Goal: Task Accomplishment & Management: Complete application form

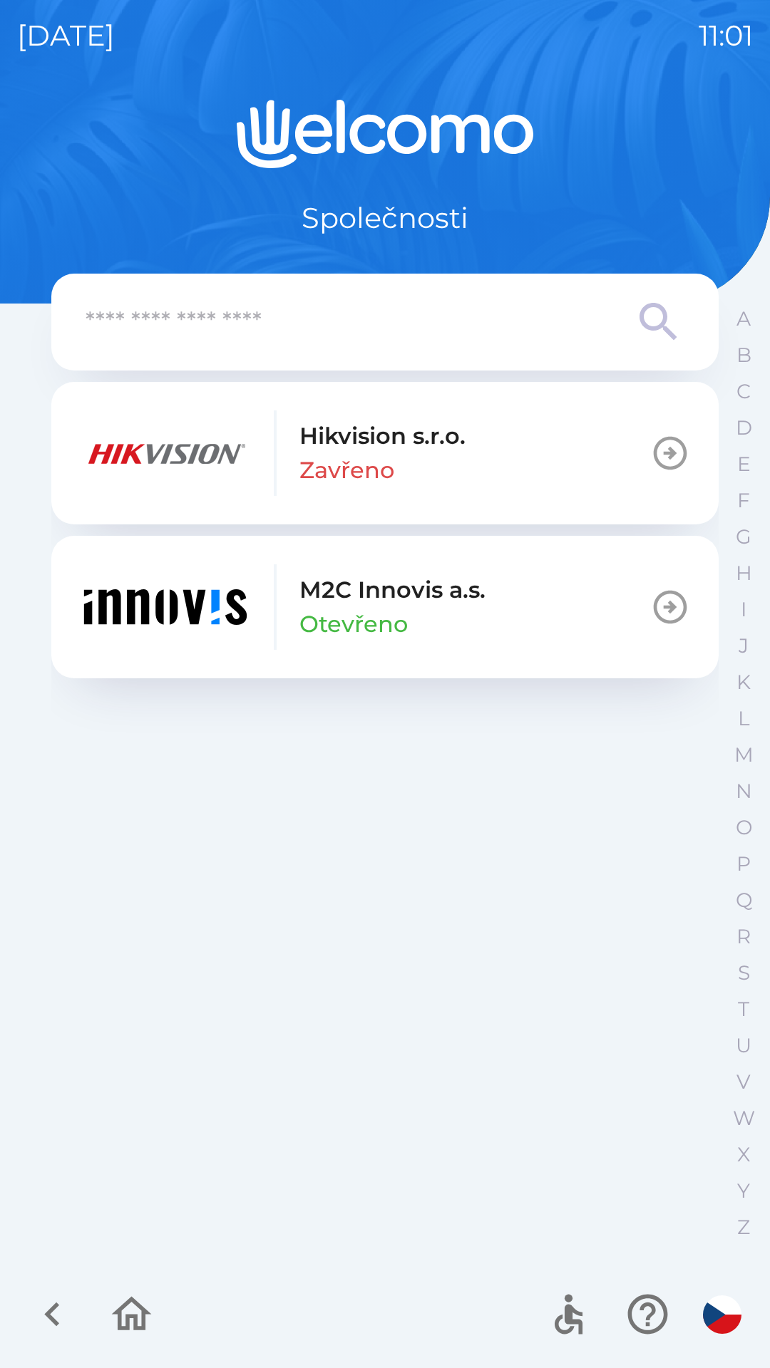
click at [668, 616] on icon "button" at bounding box center [670, 607] width 40 height 40
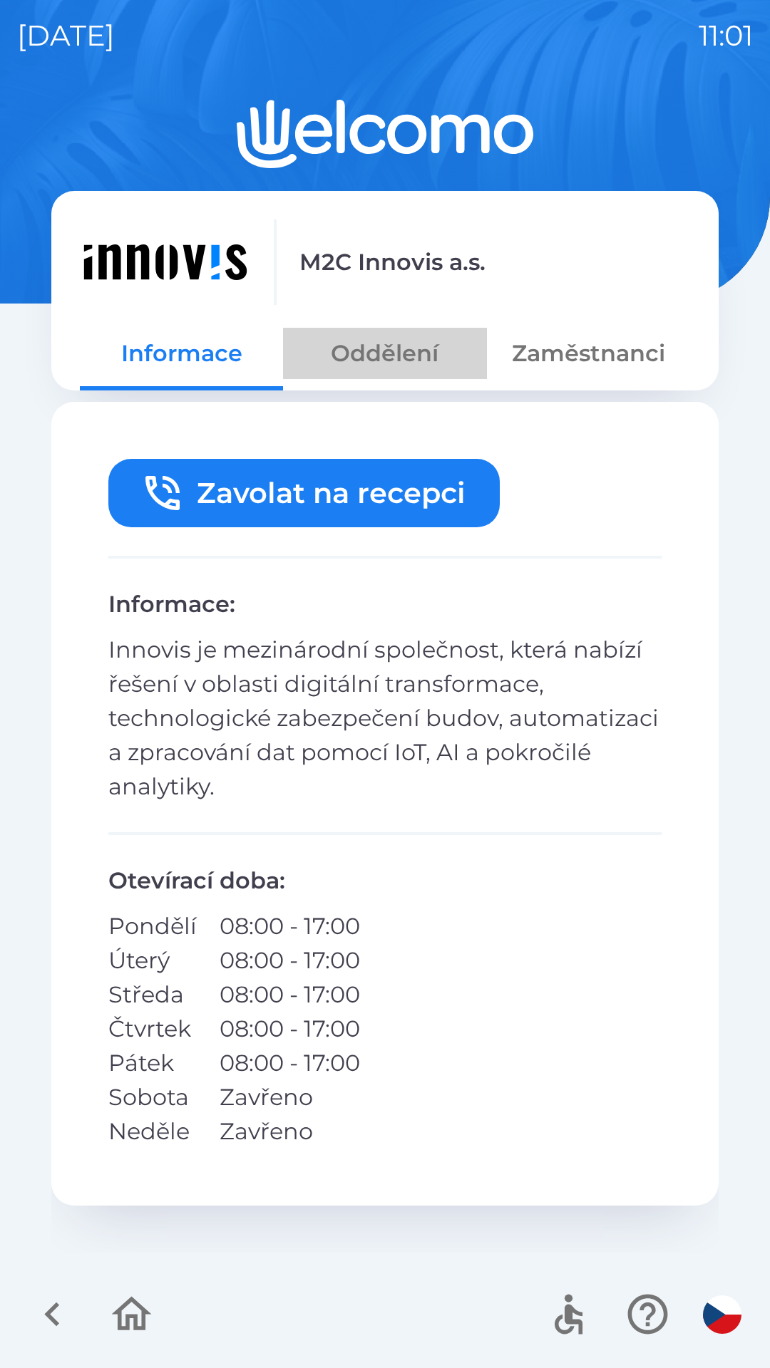
click at [388, 348] on button "Oddělení" at bounding box center [384, 353] width 203 height 51
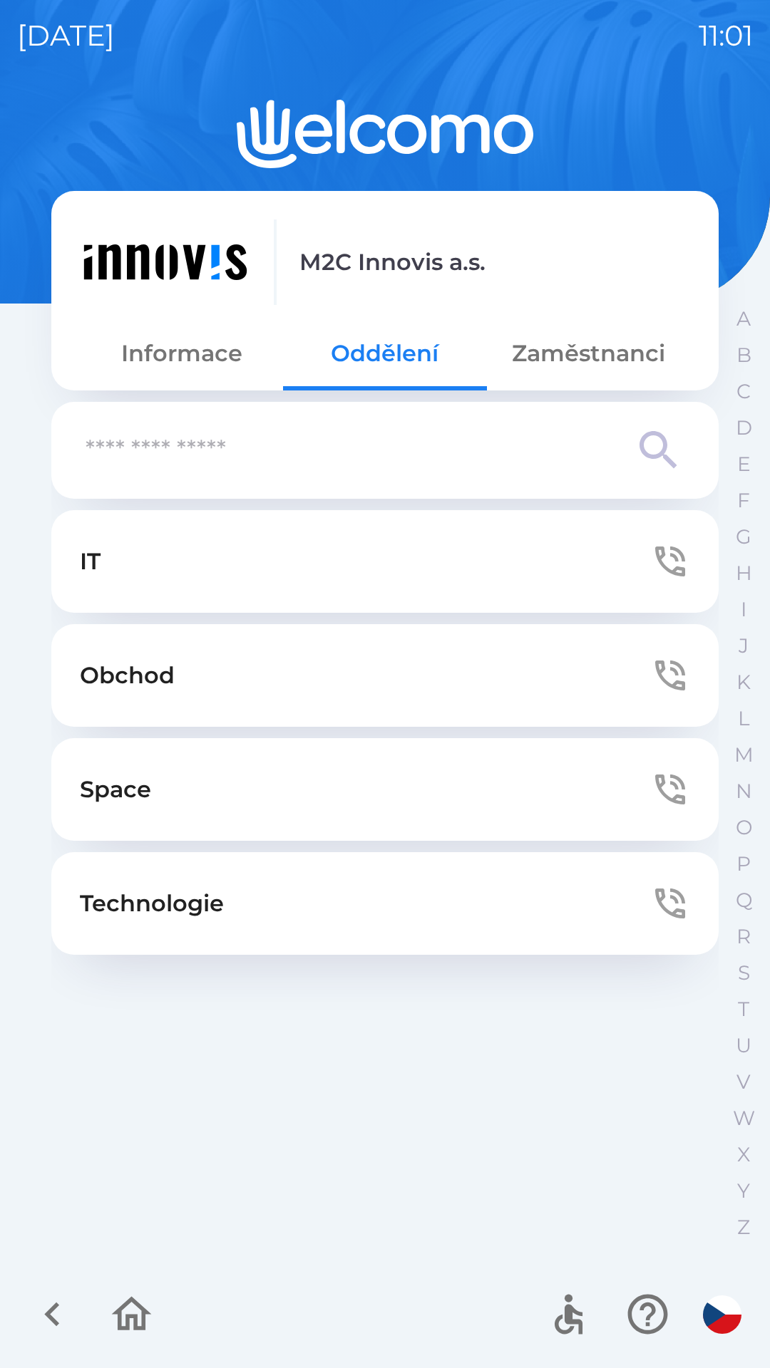
click at [530, 671] on button "Obchod" at bounding box center [384, 675] width 667 height 103
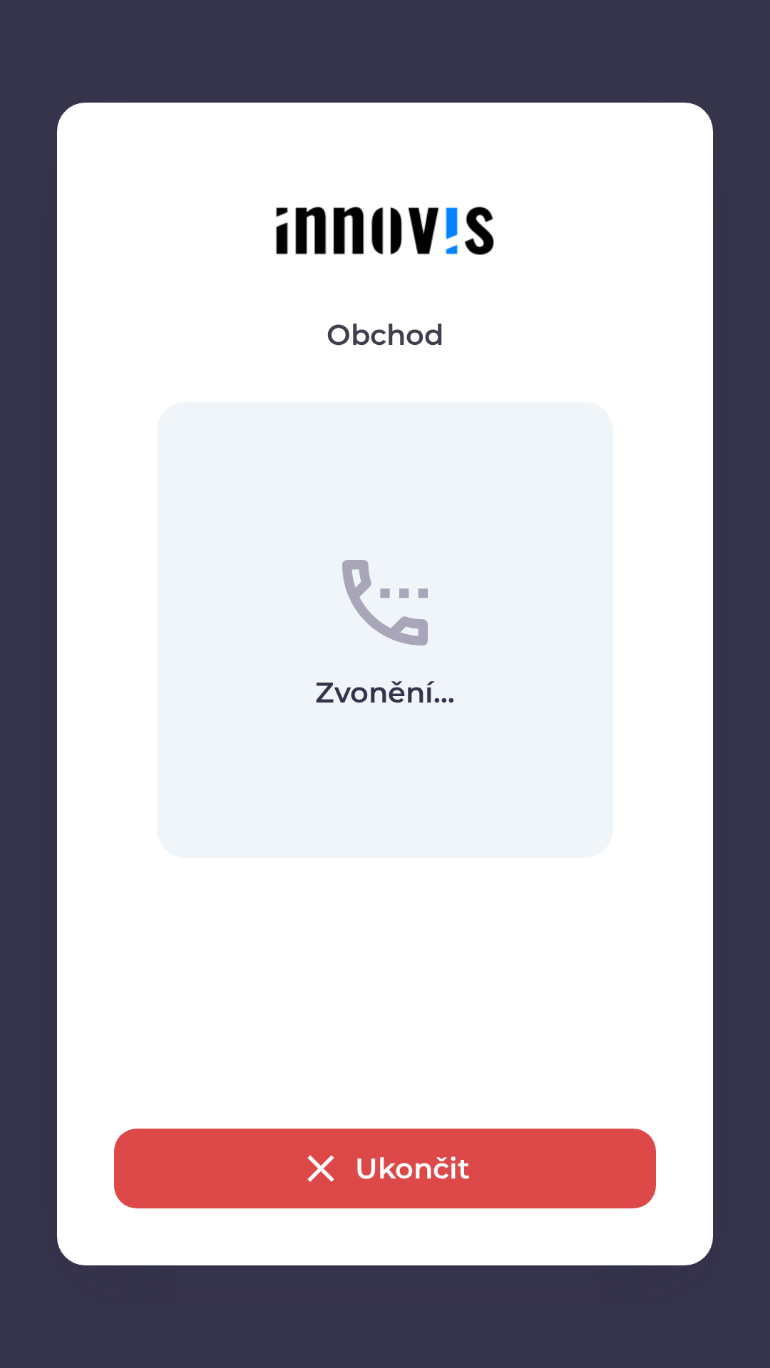
click at [371, 1151] on button "Ukončit" at bounding box center [385, 1169] width 542 height 80
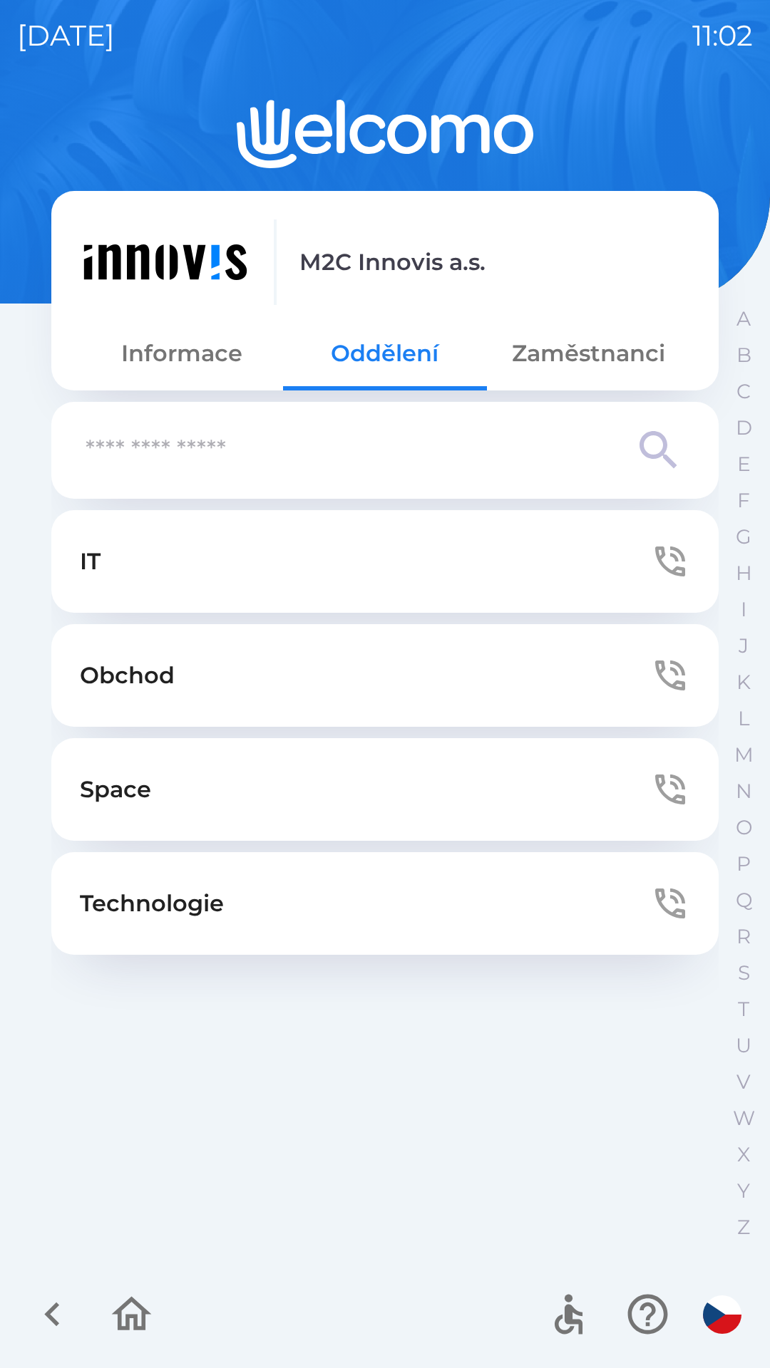
click at [581, 351] on button "Zaměstnanci" at bounding box center [588, 353] width 203 height 51
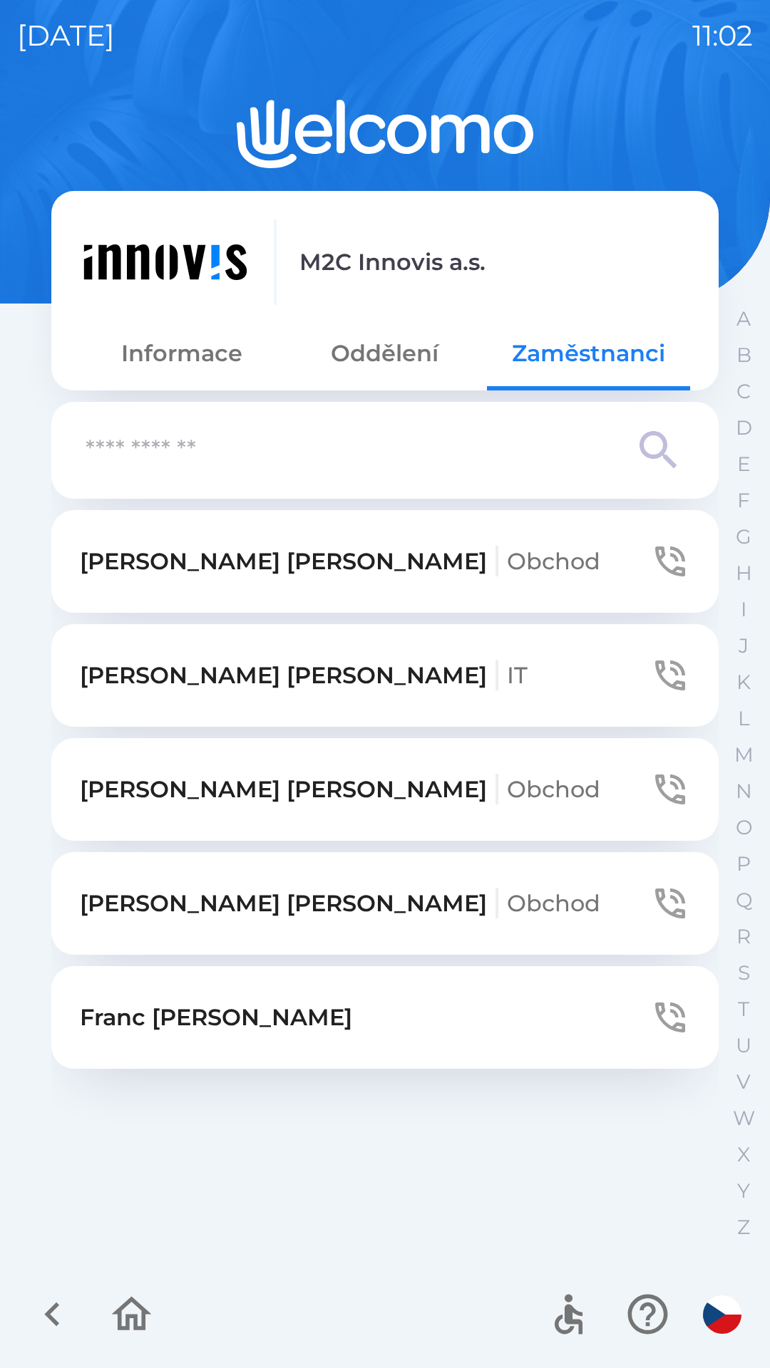
click at [202, 358] on button "Informace" at bounding box center [181, 353] width 203 height 51
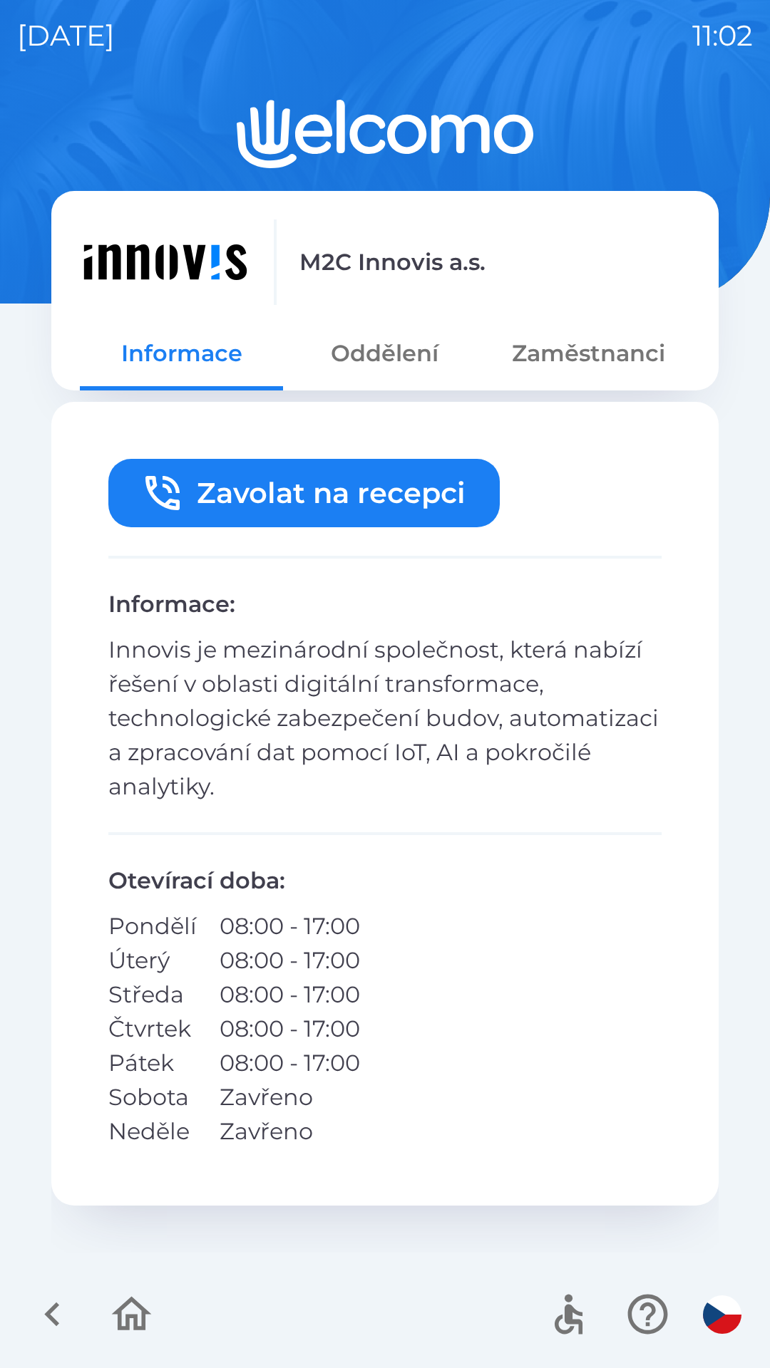
click at [51, 1295] on icon "button" at bounding box center [53, 1314] width 48 height 48
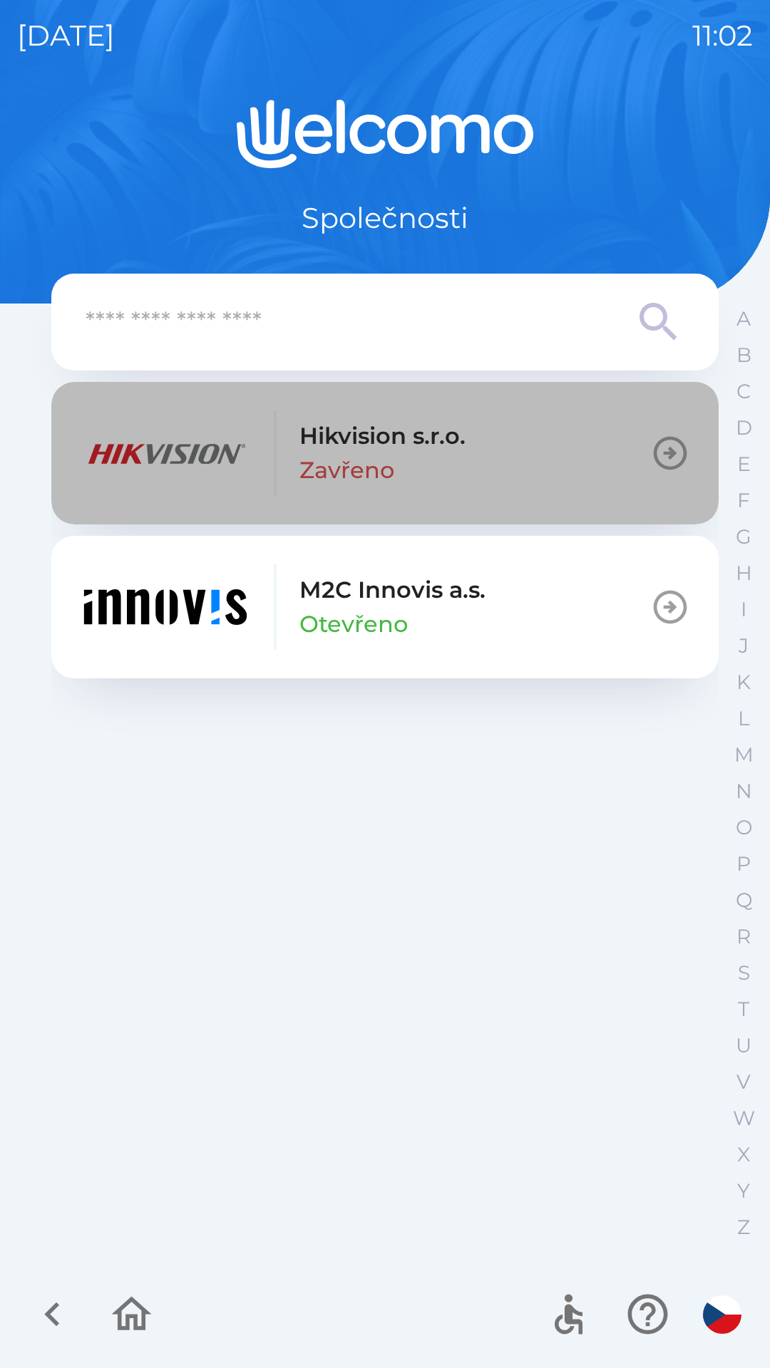
click at [358, 445] on p "Hikvision s.r.o." at bounding box center [382, 436] width 166 height 34
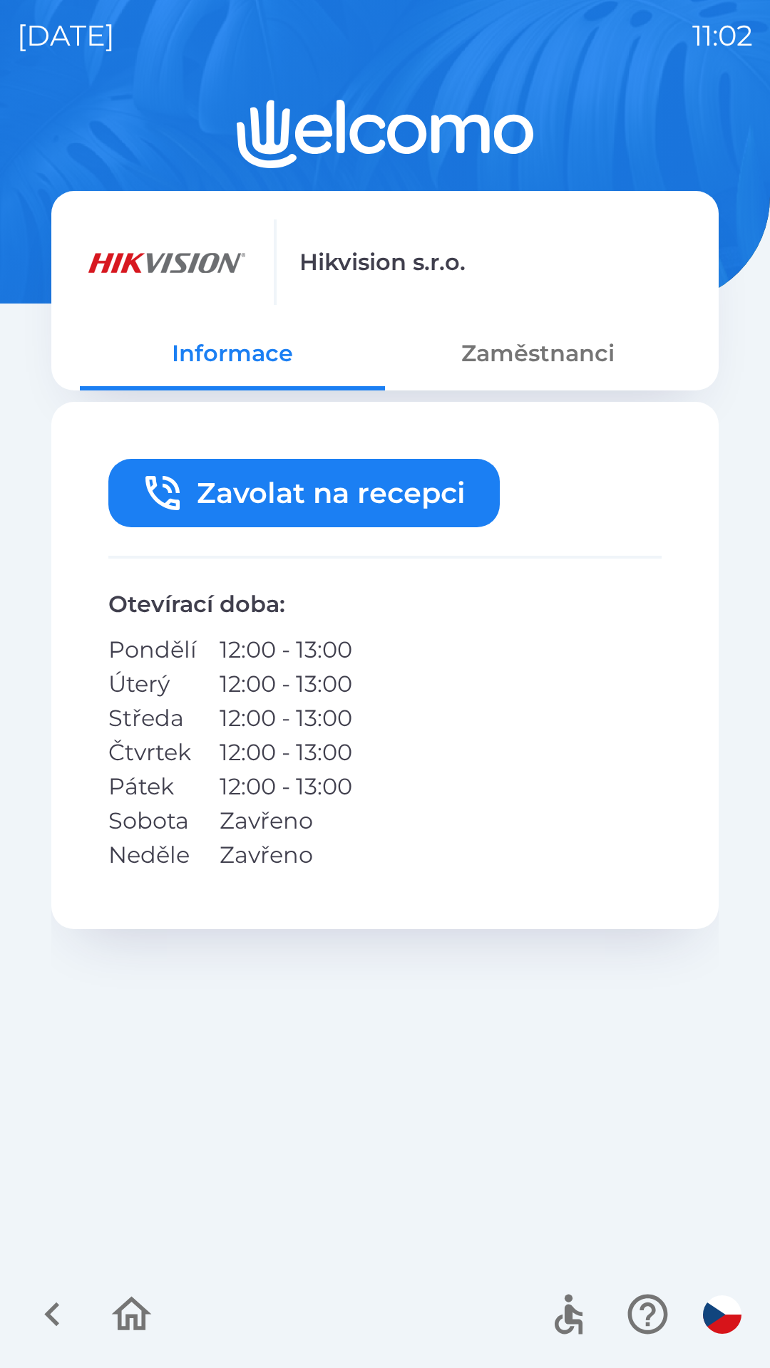
click at [521, 359] on button "Zaměstnanci" at bounding box center [537, 353] width 305 height 51
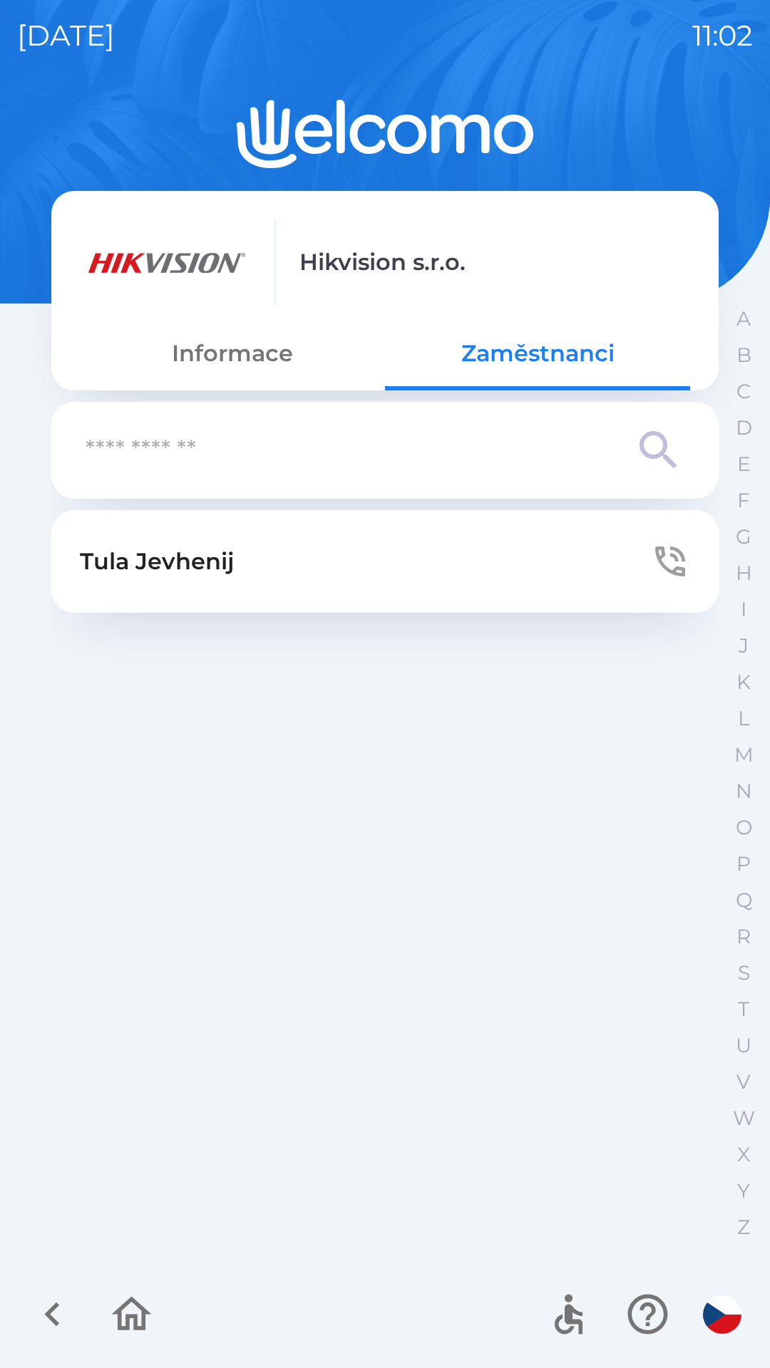
click at [248, 361] on button "Informace" at bounding box center [232, 353] width 305 height 51
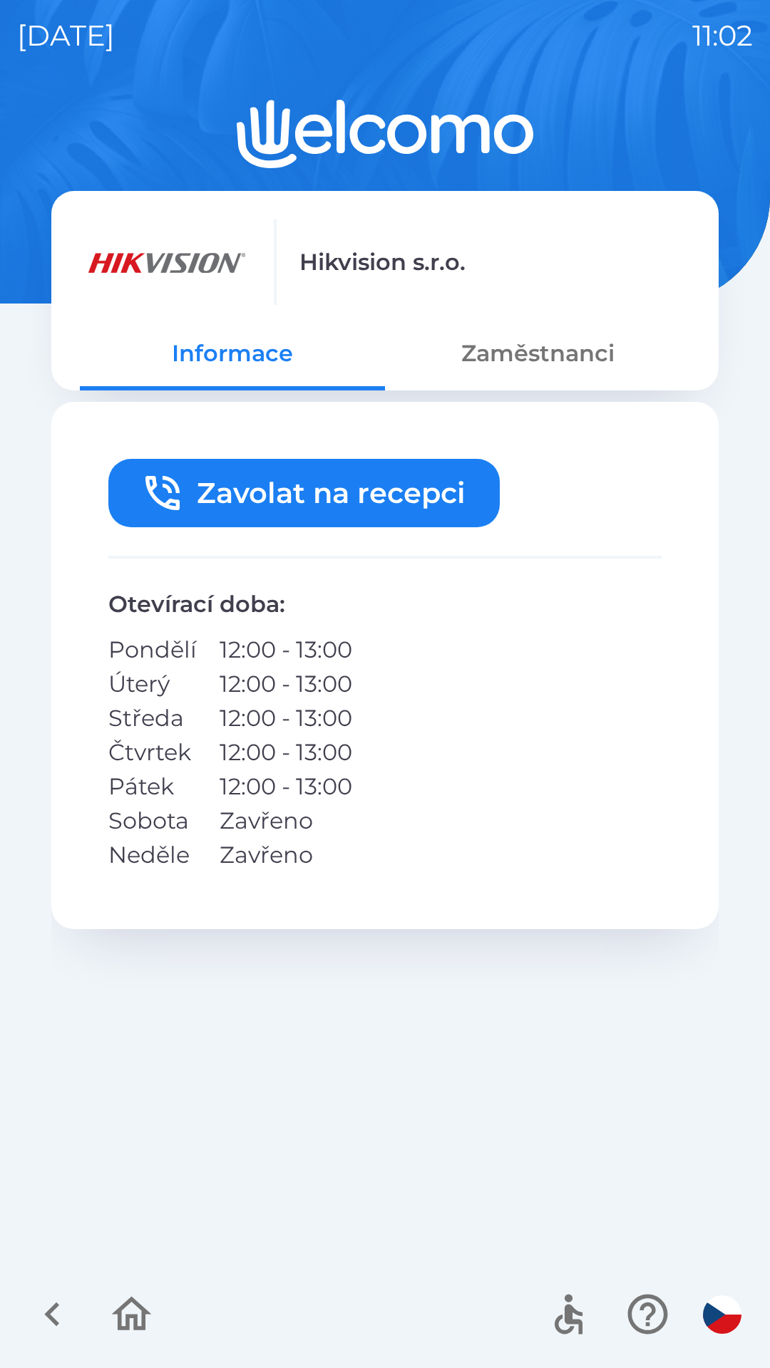
click at [52, 1308] on icon "button" at bounding box center [51, 1315] width 15 height 24
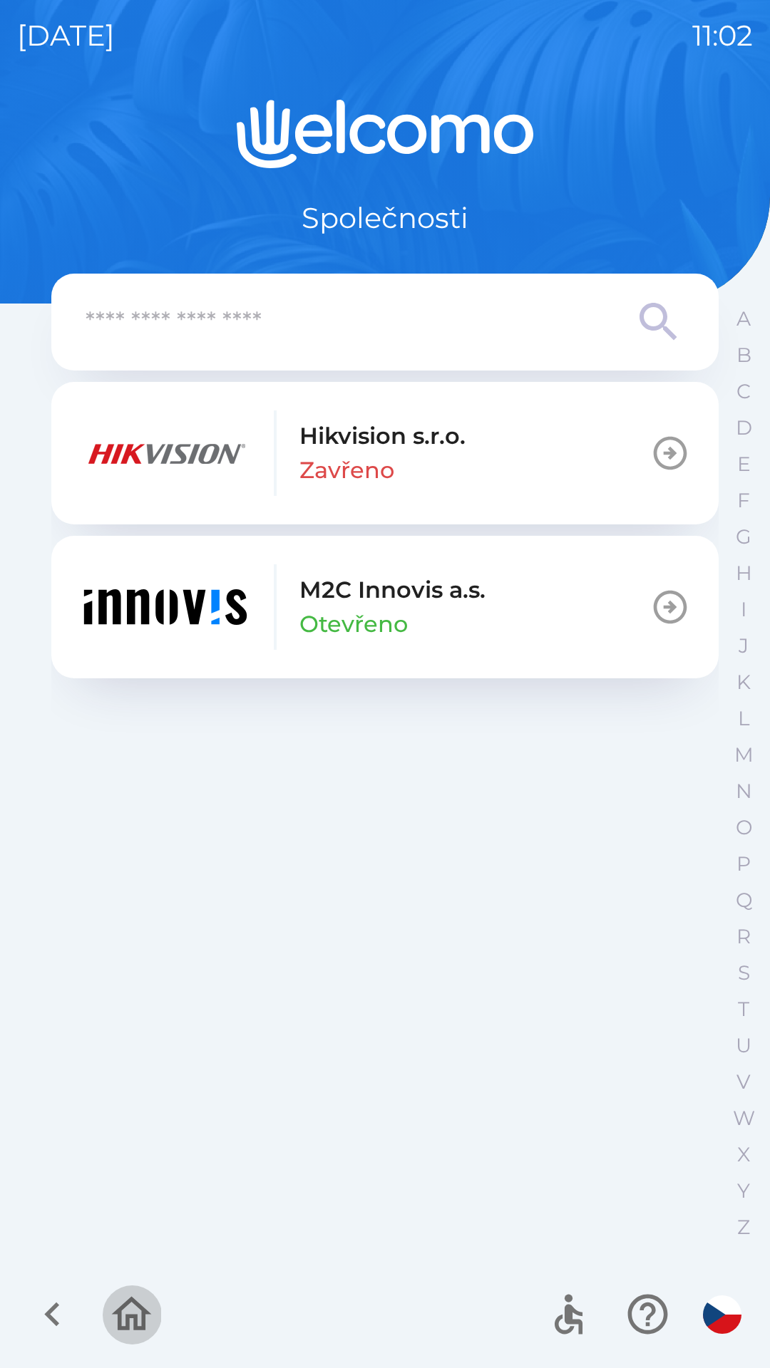
click at [126, 1303] on icon "button" at bounding box center [132, 1314] width 40 height 34
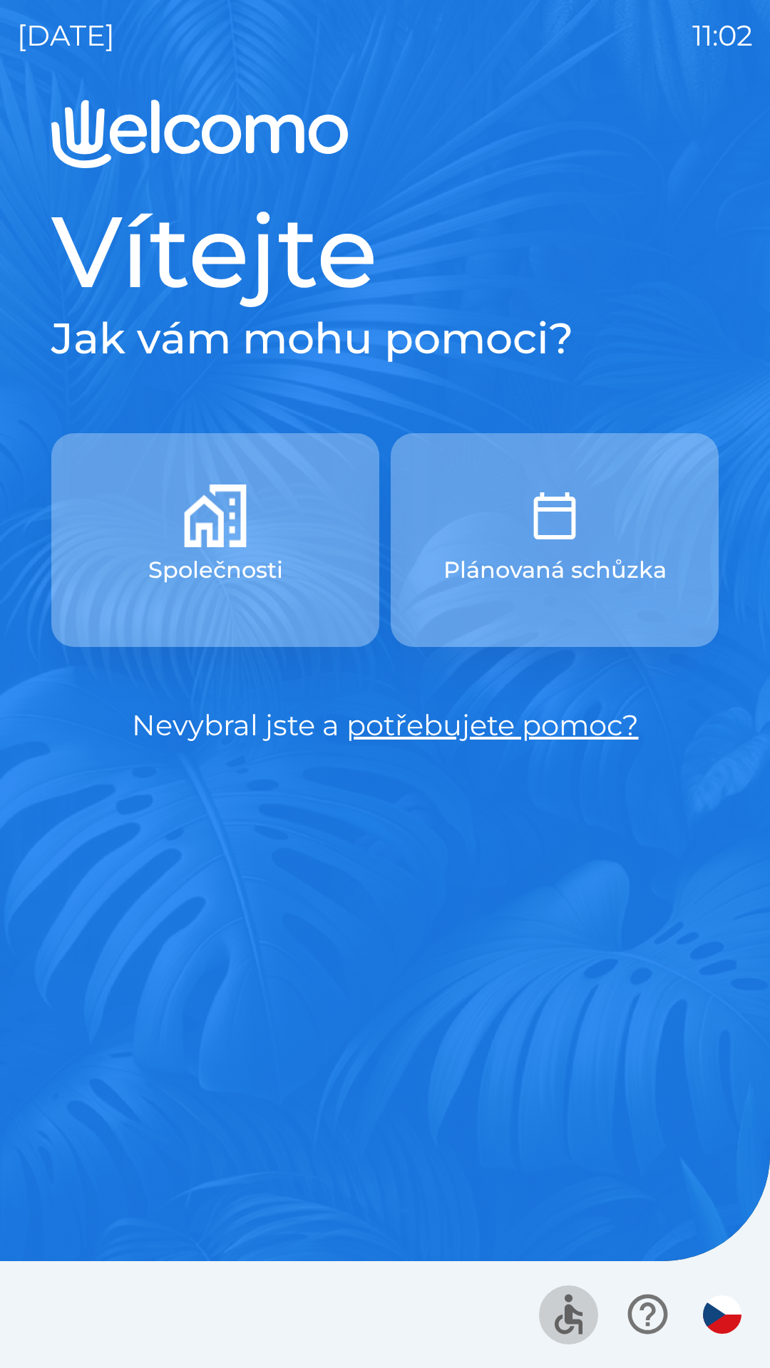
click at [561, 1307] on icon "button" at bounding box center [568, 1314] width 48 height 48
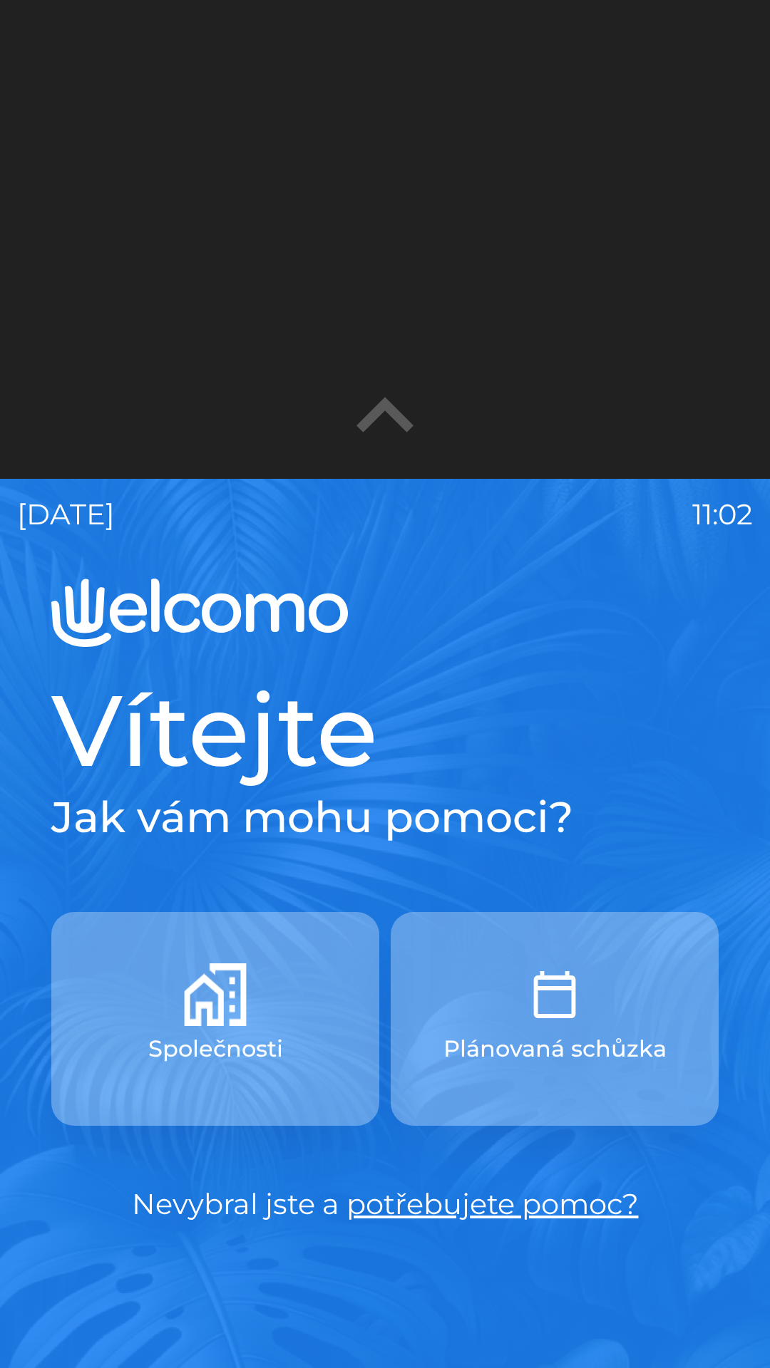
click at [547, 991] on img "button" at bounding box center [554, 994] width 63 height 63
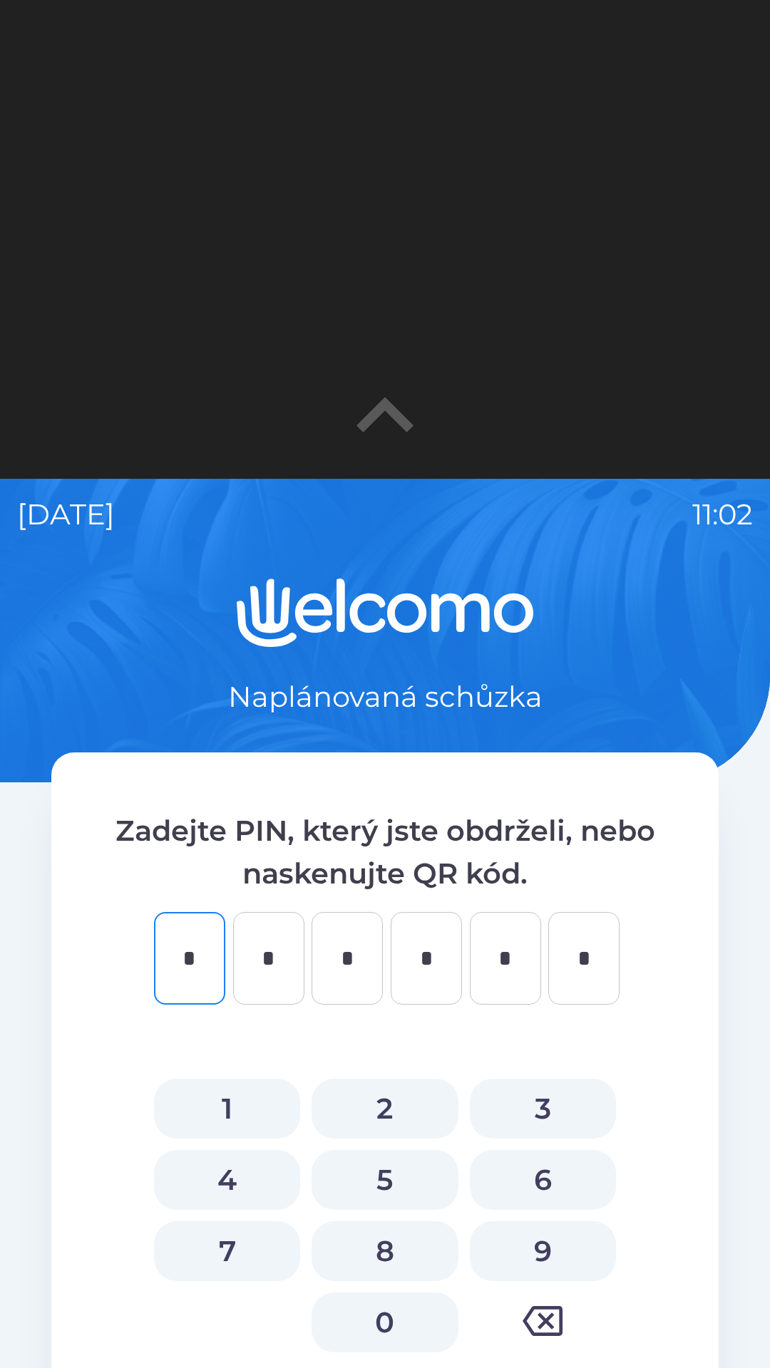
click at [549, 1310] on icon "button" at bounding box center [542, 1321] width 40 height 40
click at [172, 838] on p "Zadejte PIN, který jste obdrželi, nebo naskenujte QR kód." at bounding box center [384, 852] width 553 height 86
click at [633, 622] on img at bounding box center [384, 613] width 667 height 68
click at [533, 1308] on icon "button" at bounding box center [542, 1321] width 40 height 30
click at [549, 1321] on icon "button" at bounding box center [542, 1321] width 40 height 40
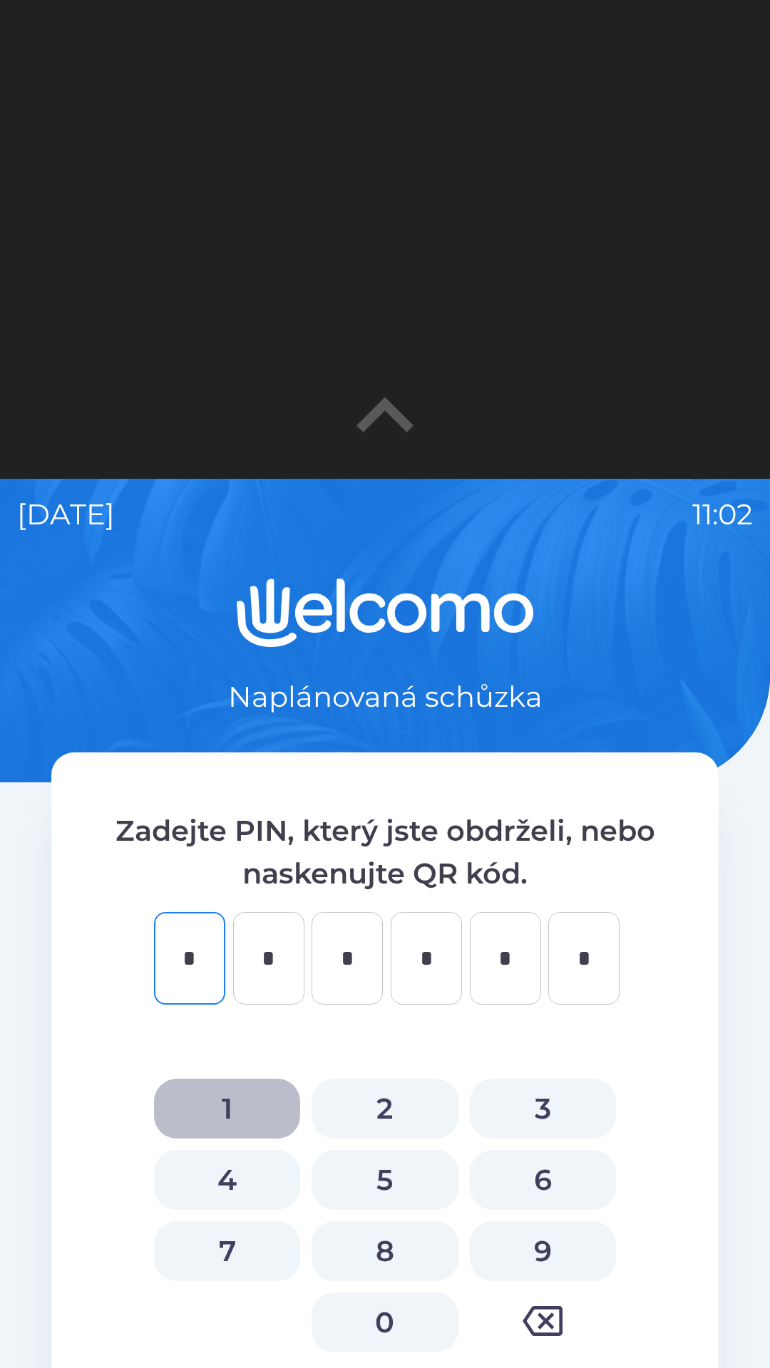
click at [232, 1094] on button "1" at bounding box center [227, 1109] width 146 height 60
type input "*"
click at [234, 1108] on button "1" at bounding box center [227, 1109] width 146 height 60
type input "*"
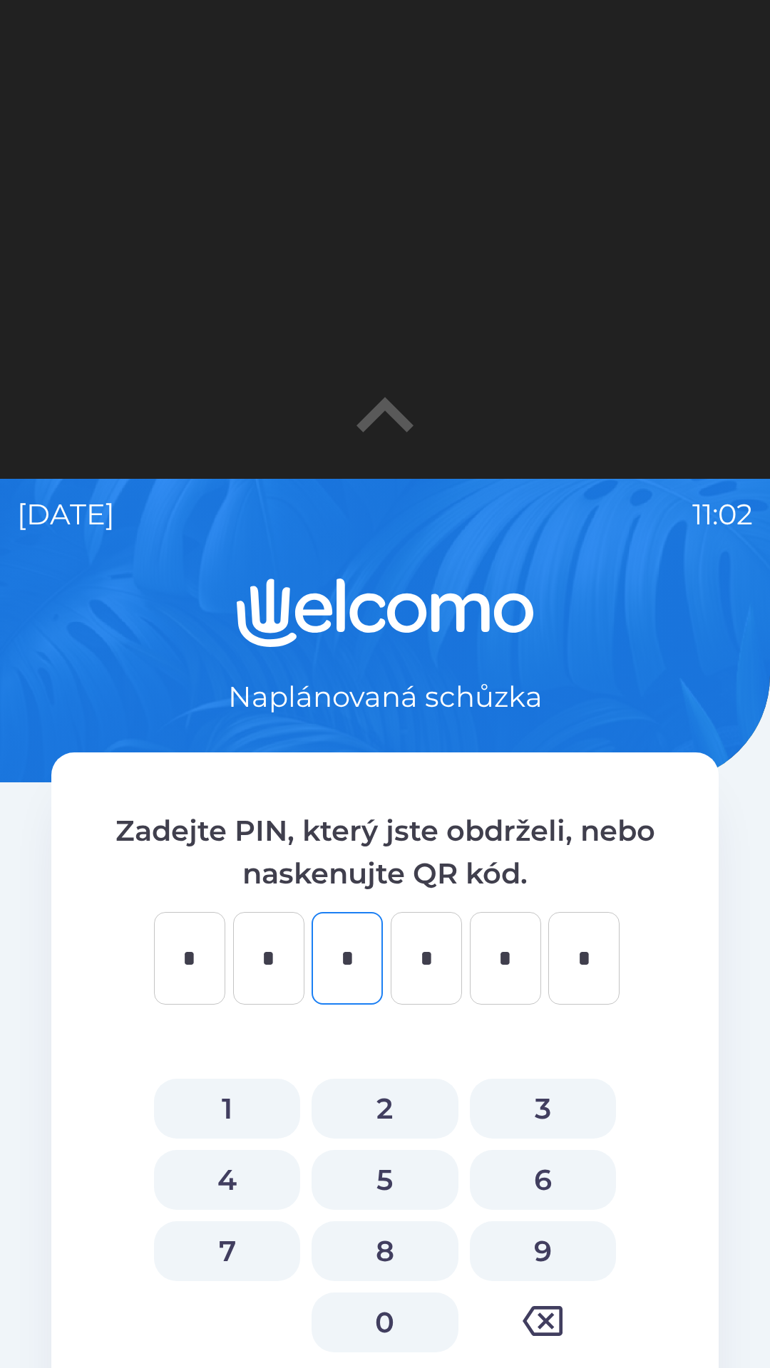
click at [232, 1104] on button "1" at bounding box center [227, 1109] width 146 height 60
type input "*"
click at [241, 1092] on button "1" at bounding box center [227, 1109] width 146 height 60
type input "*"
click at [246, 1091] on button "1" at bounding box center [227, 1109] width 146 height 60
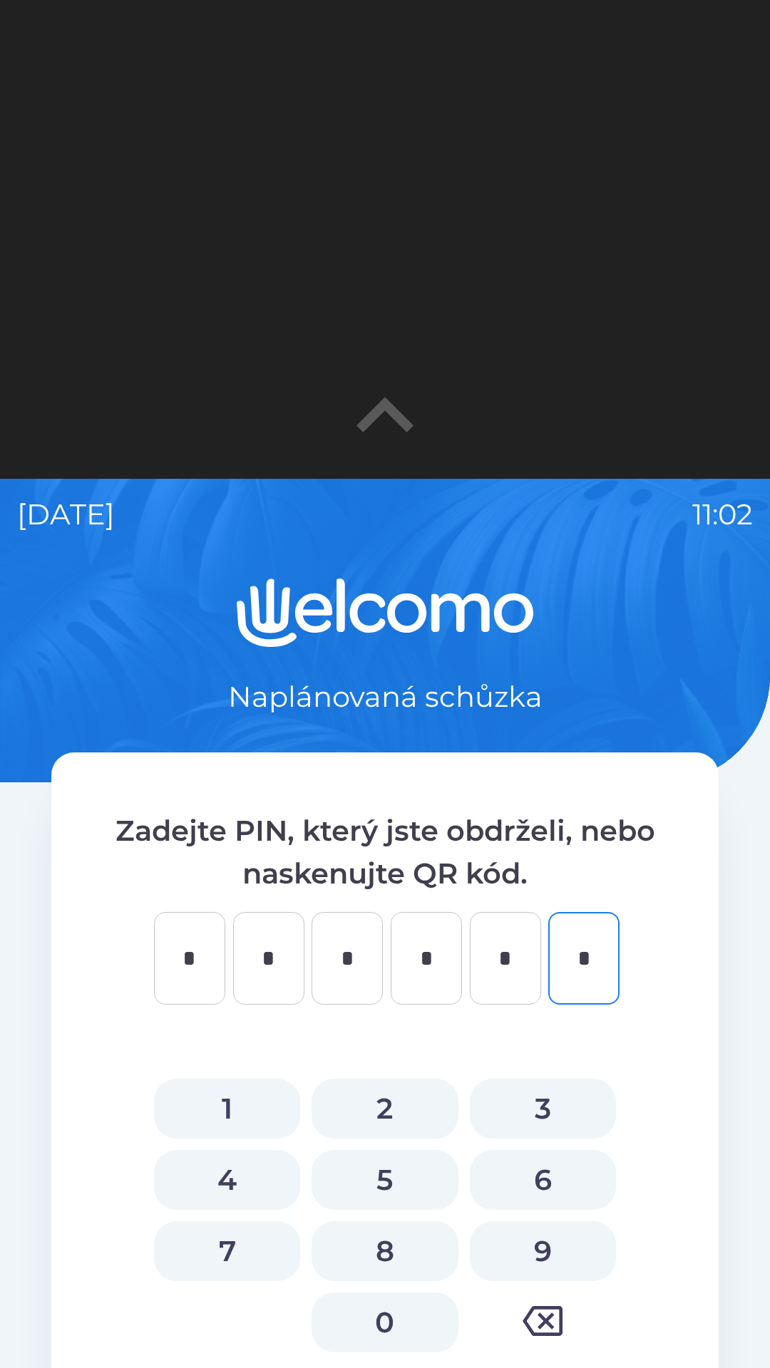
type input "*"
click at [247, 1100] on button "1" at bounding box center [227, 1109] width 146 height 60
type input "*"
click at [254, 1093] on button "1" at bounding box center [227, 1109] width 146 height 60
type input "*"
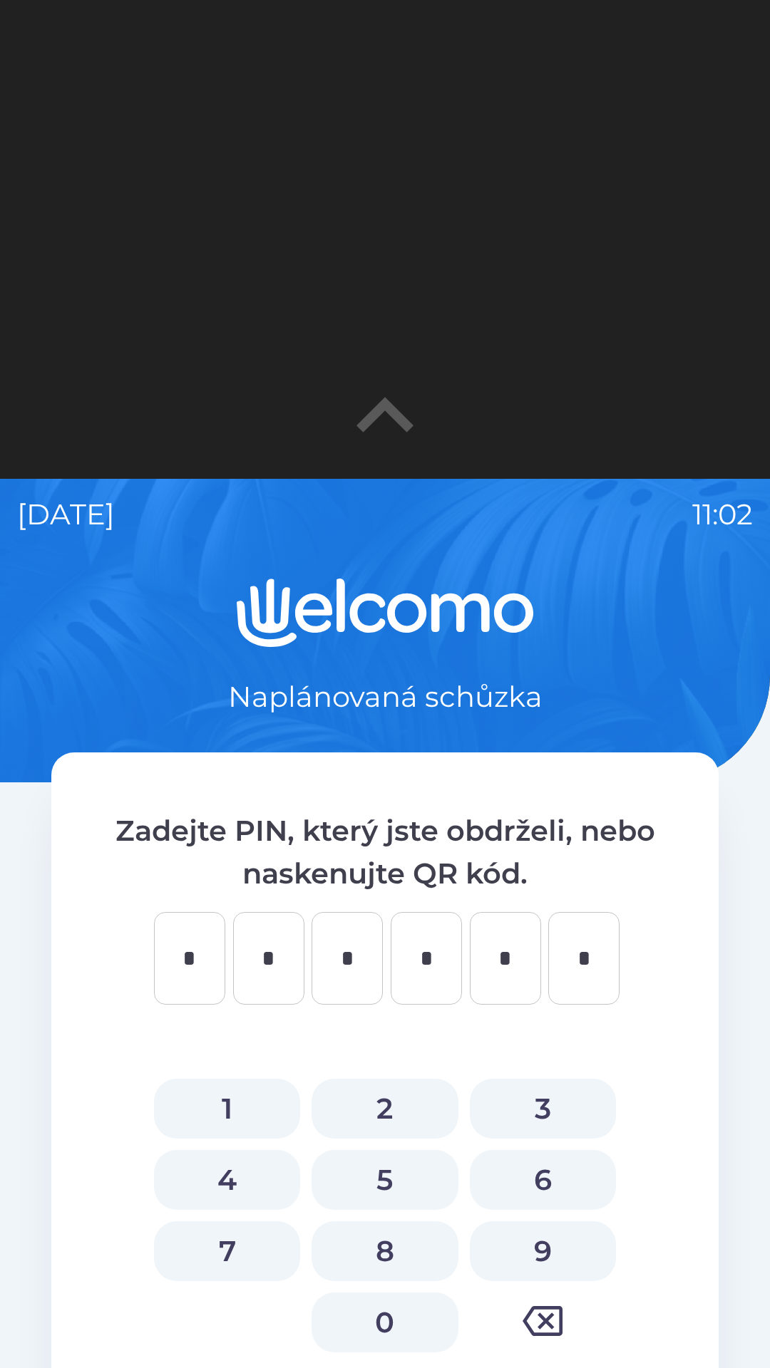
type input "*"
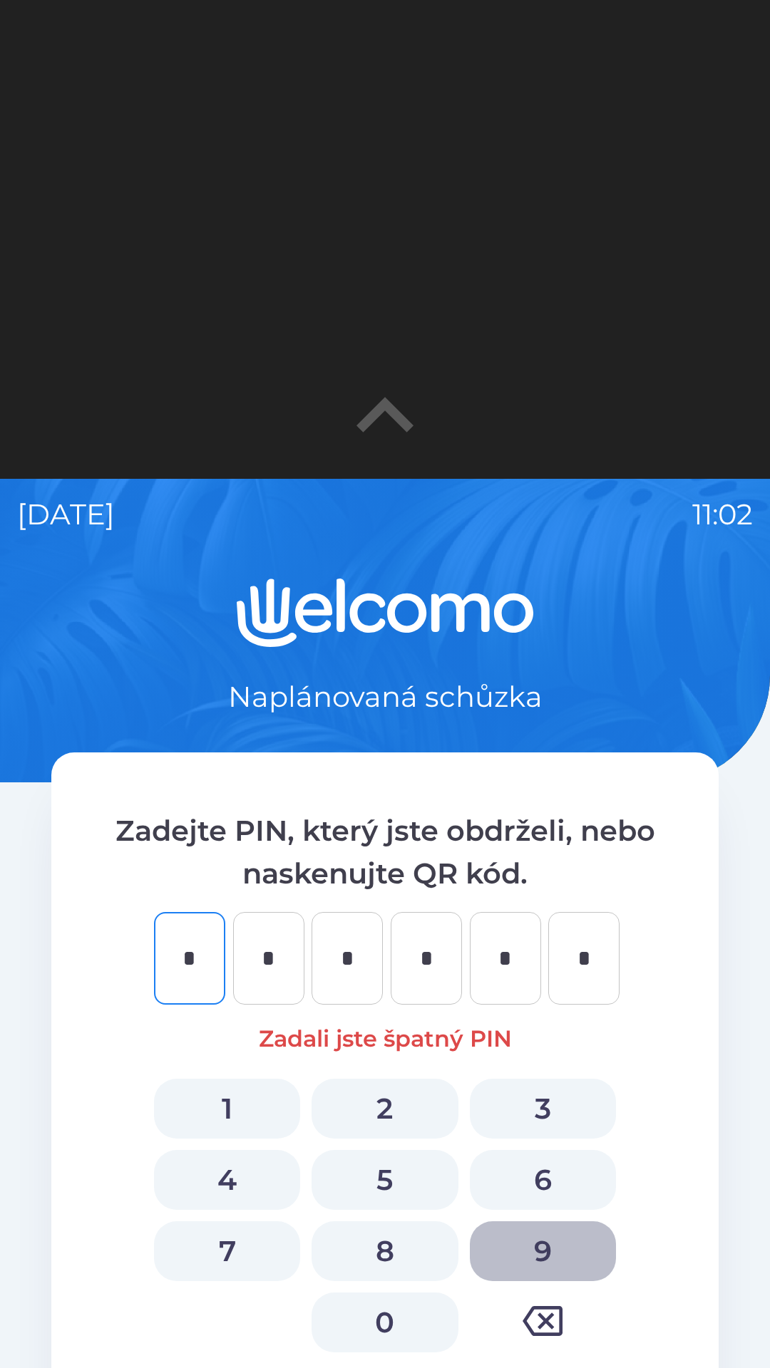
click at [532, 1276] on button "9" at bounding box center [543, 1251] width 146 height 60
type input "*"
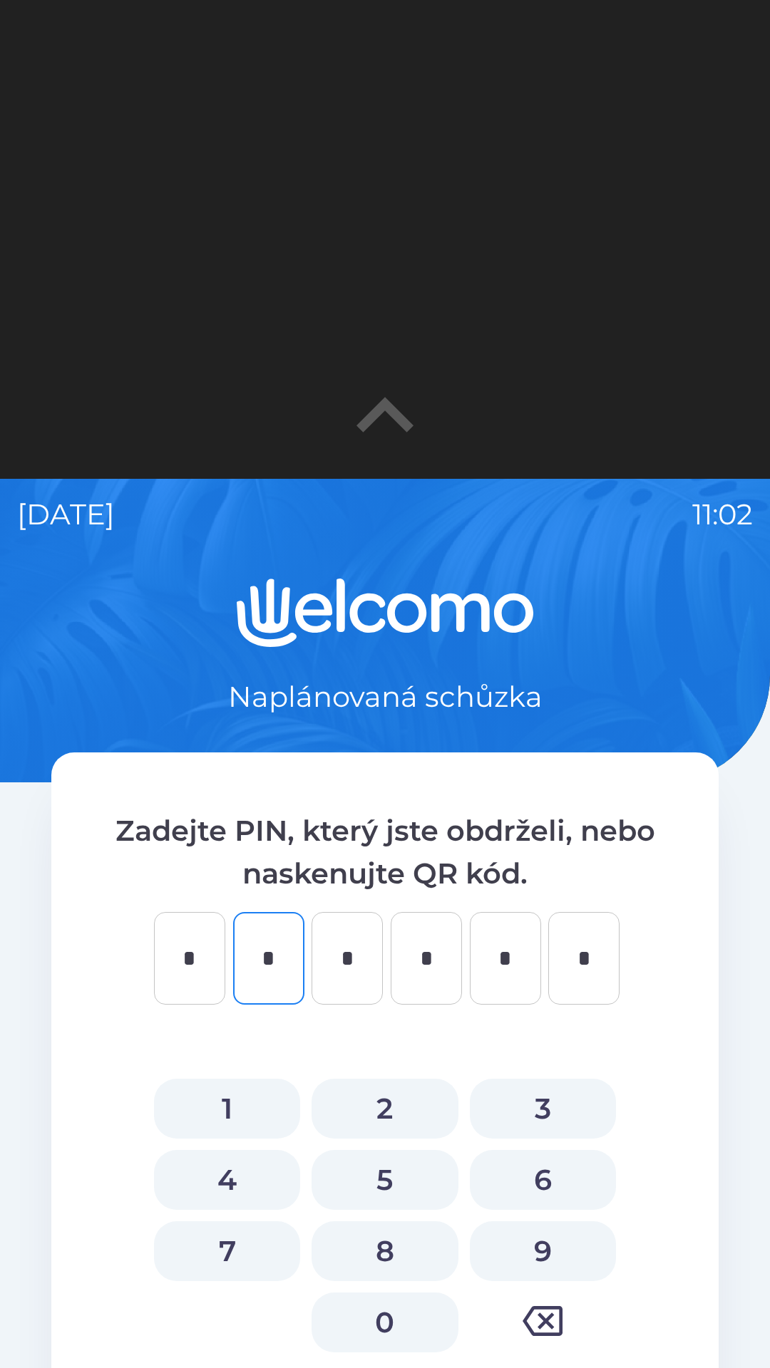
click at [501, 328] on div at bounding box center [385, 239] width 770 height 479
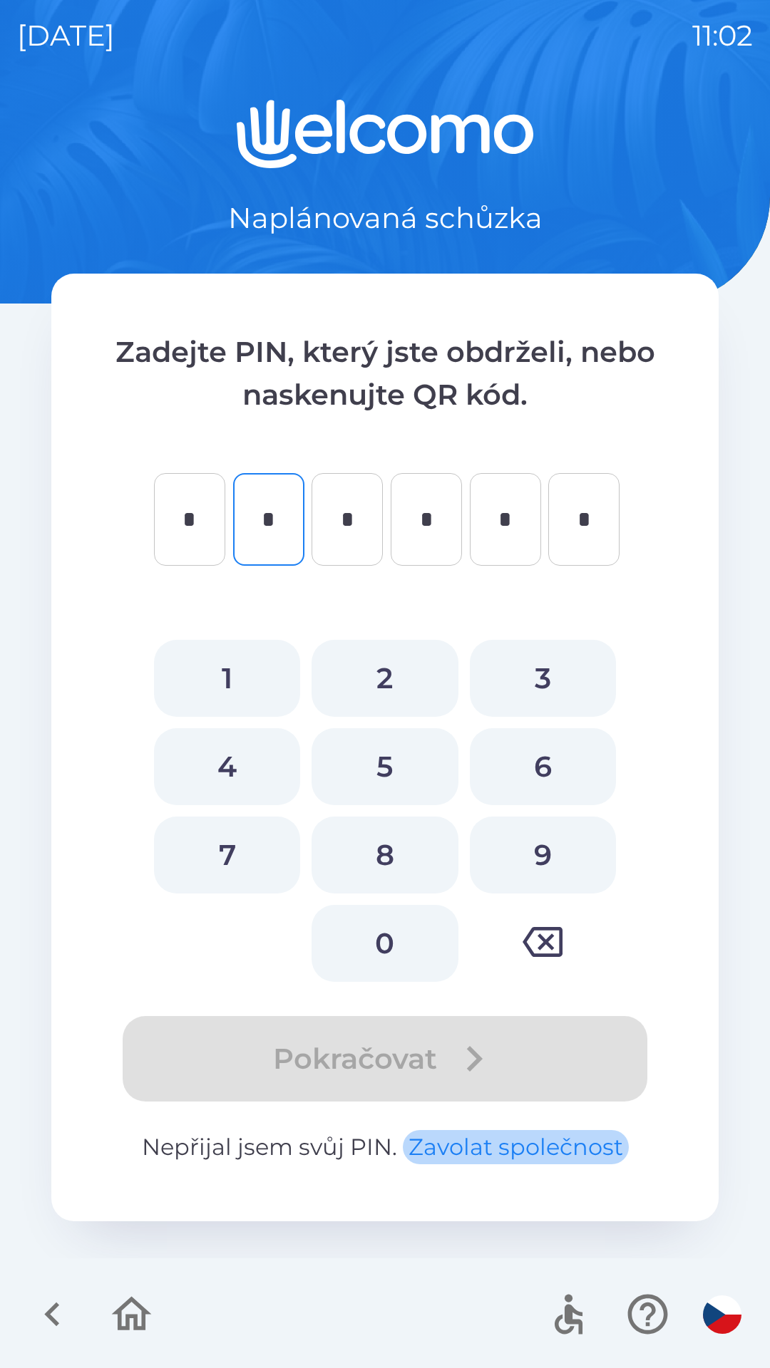
click at [492, 1136] on button "Zavolat společnost" at bounding box center [516, 1147] width 226 height 34
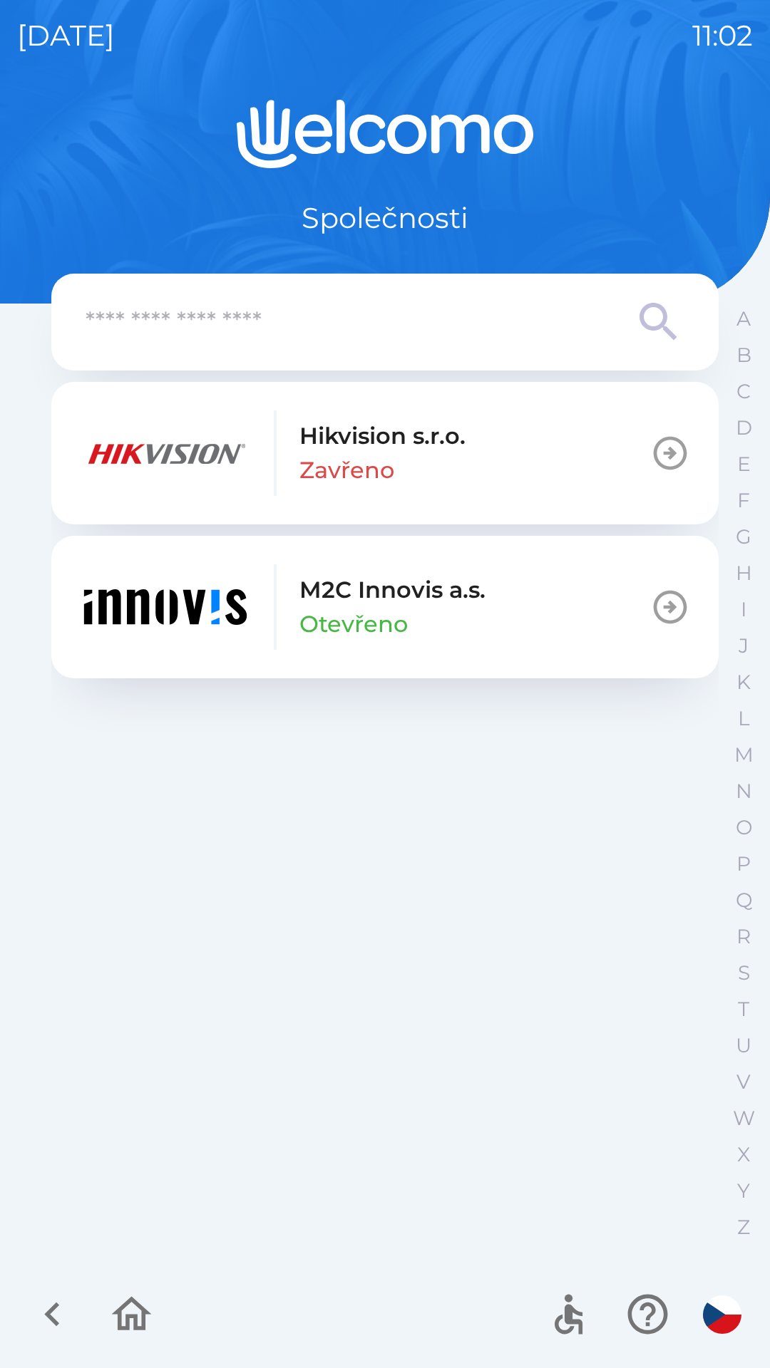
click at [646, 1303] on icon "button" at bounding box center [647, 1315] width 40 height 40
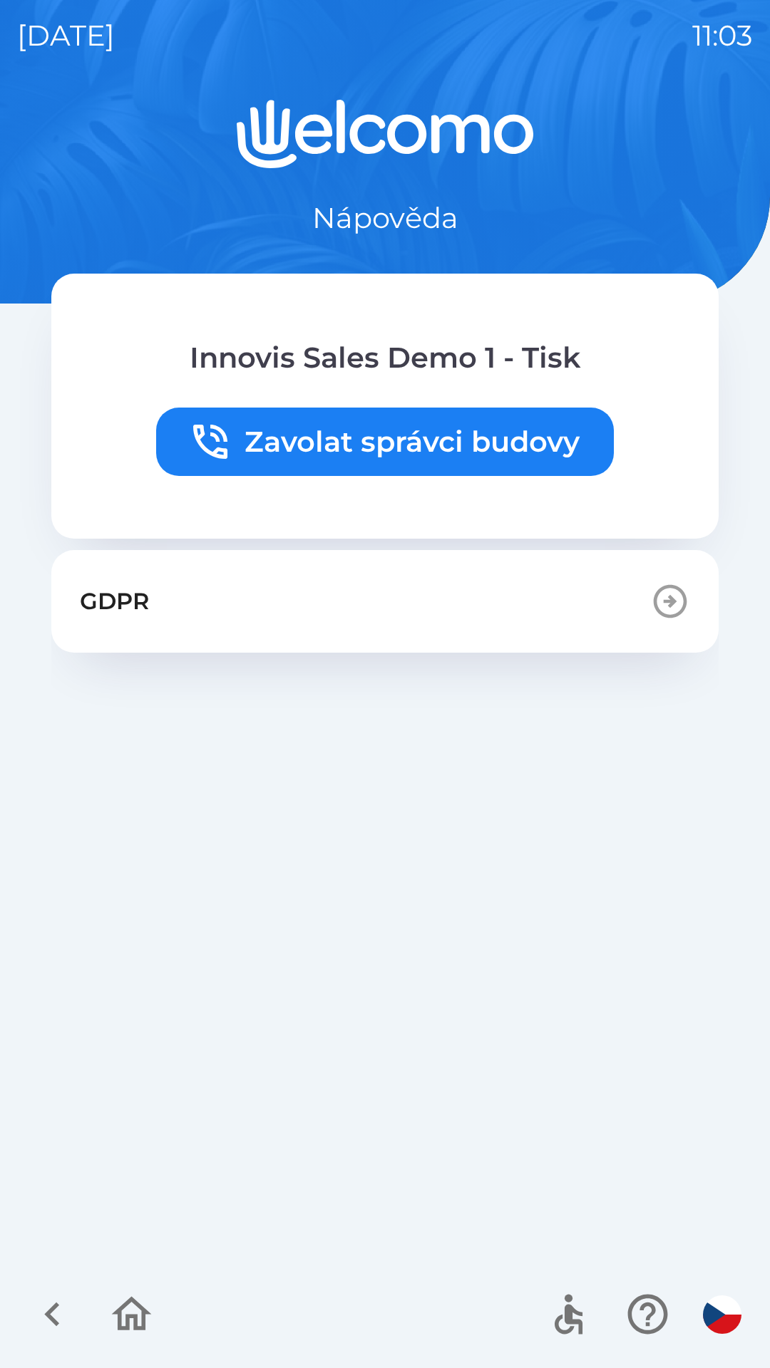
click at [43, 1307] on icon "button" at bounding box center [53, 1314] width 48 height 48
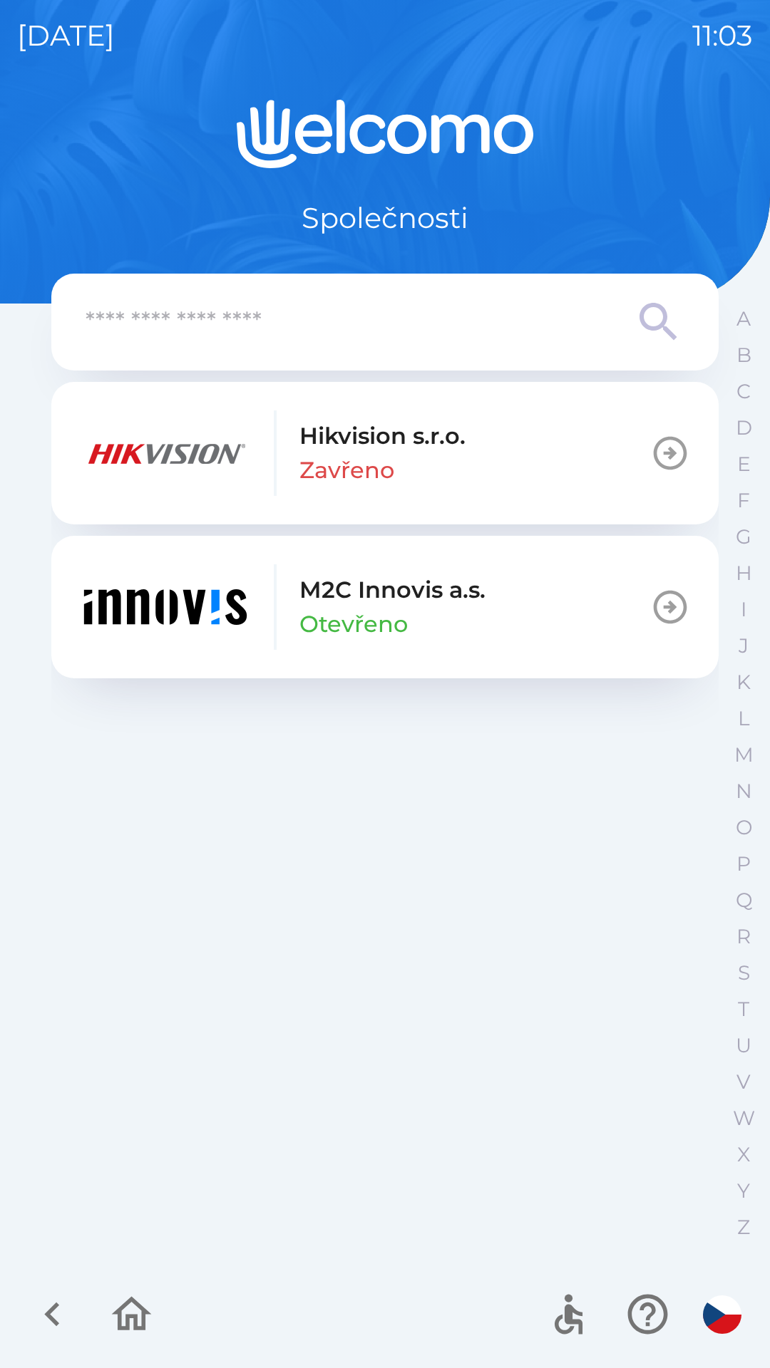
click at [52, 1295] on icon "button" at bounding box center [53, 1314] width 48 height 48
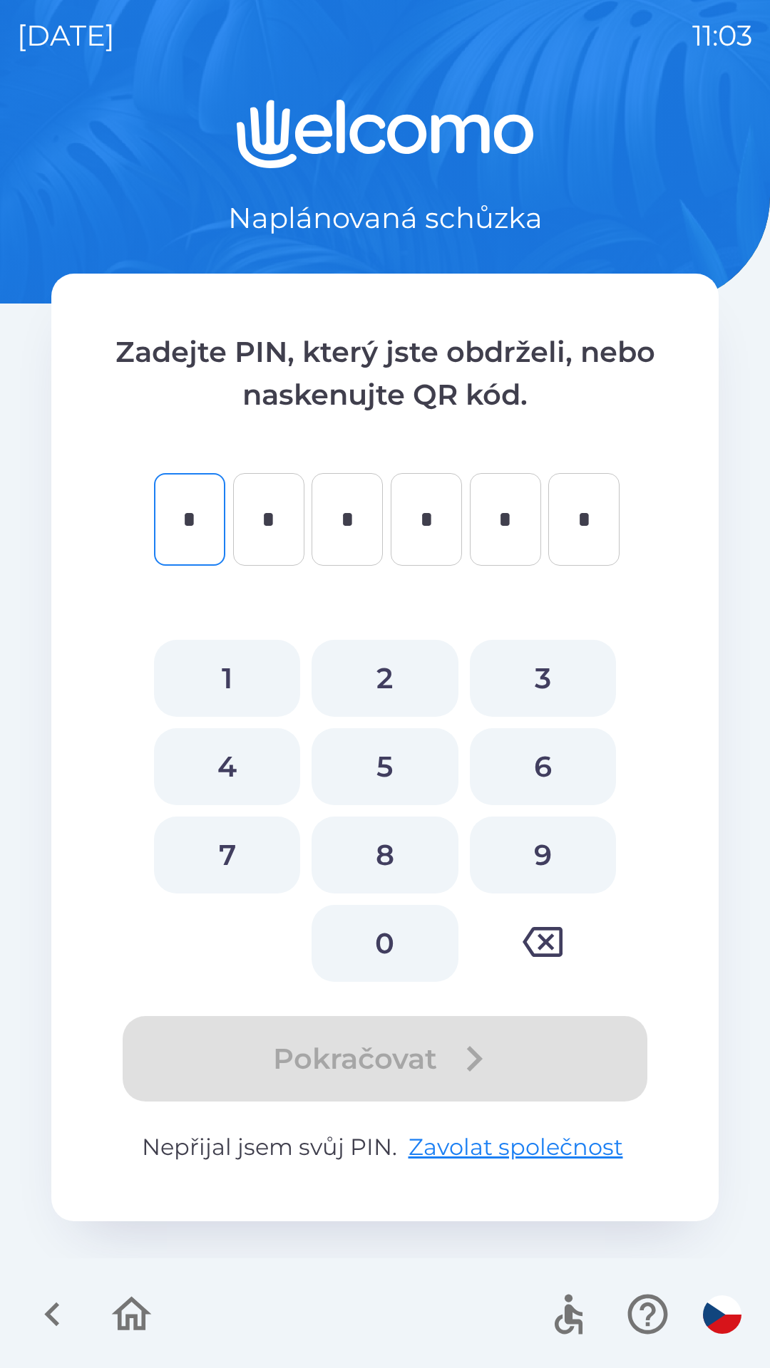
click at [38, 1313] on icon "button" at bounding box center [53, 1314] width 48 height 48
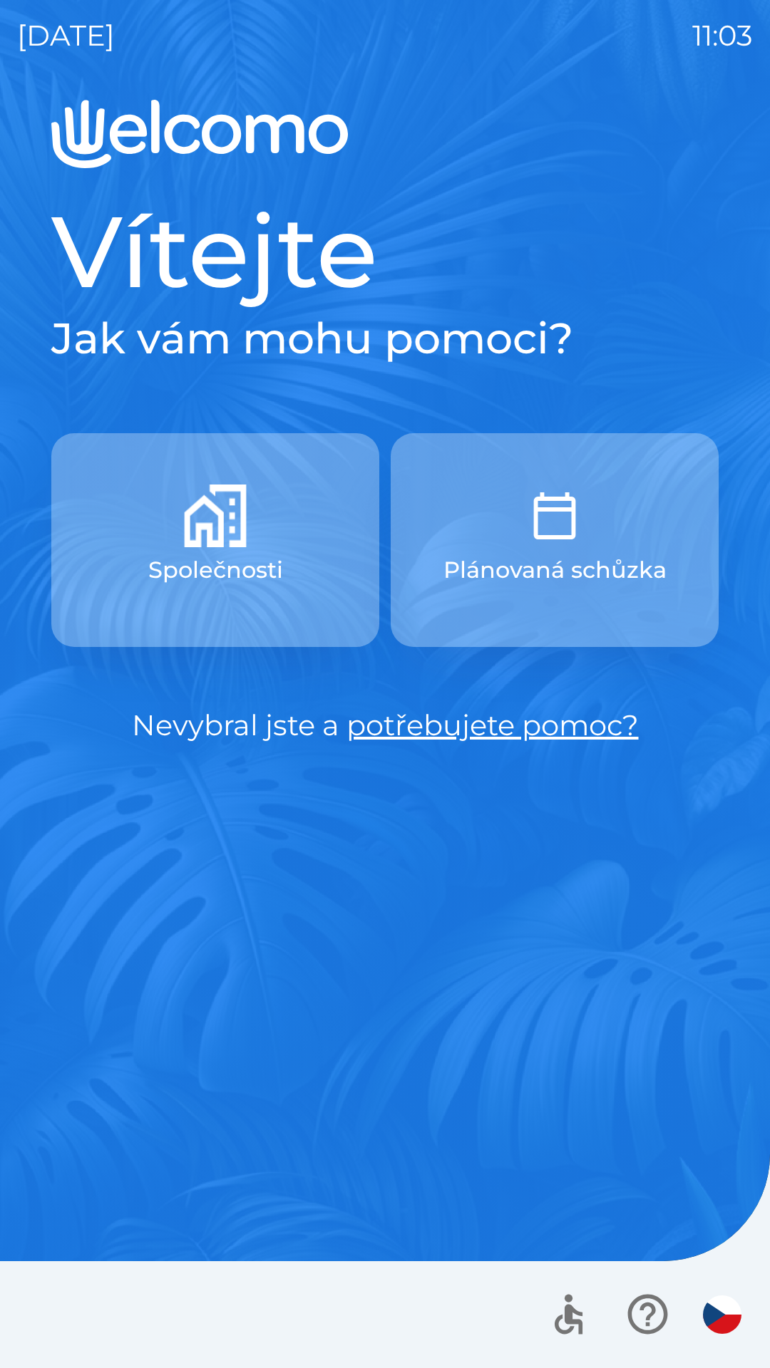
click at [140, 576] on button "Společnosti" at bounding box center [215, 540] width 328 height 214
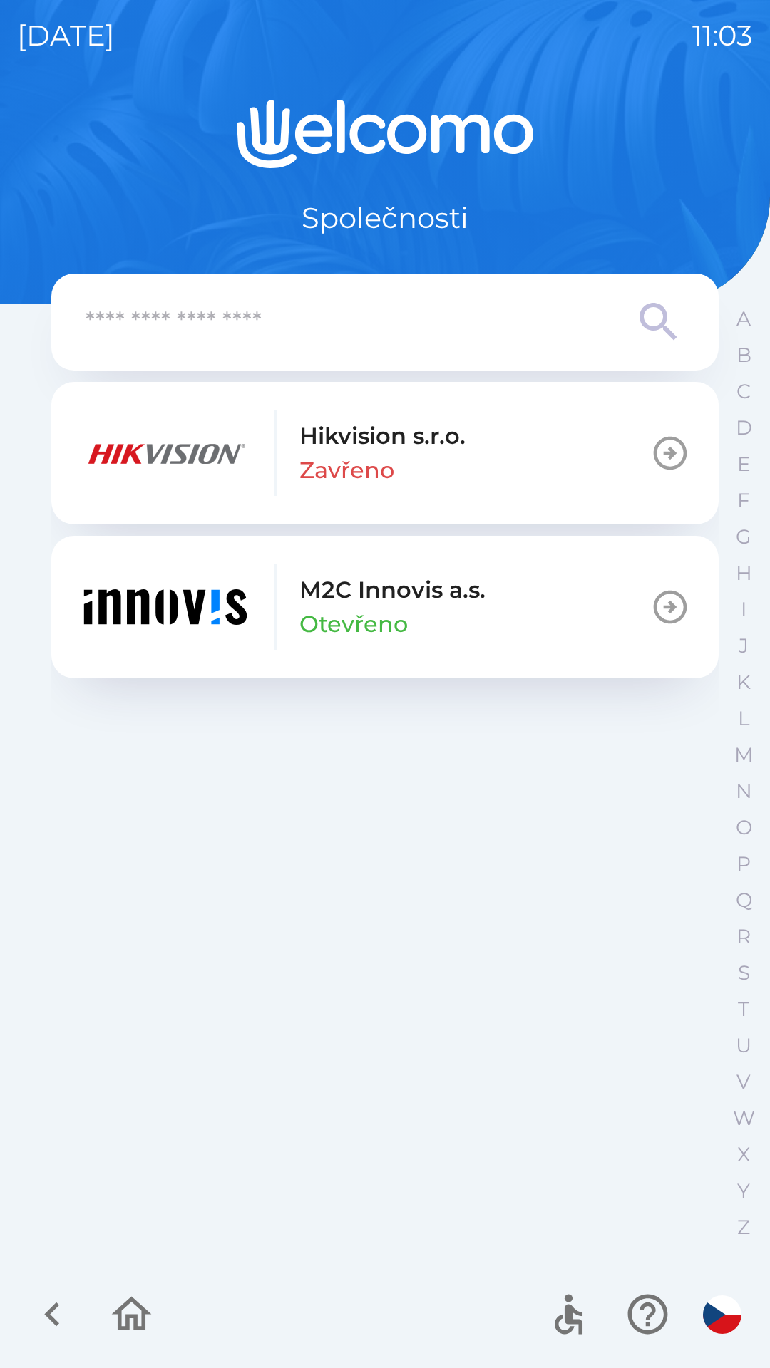
click at [115, 636] on img "button" at bounding box center [165, 607] width 171 height 86
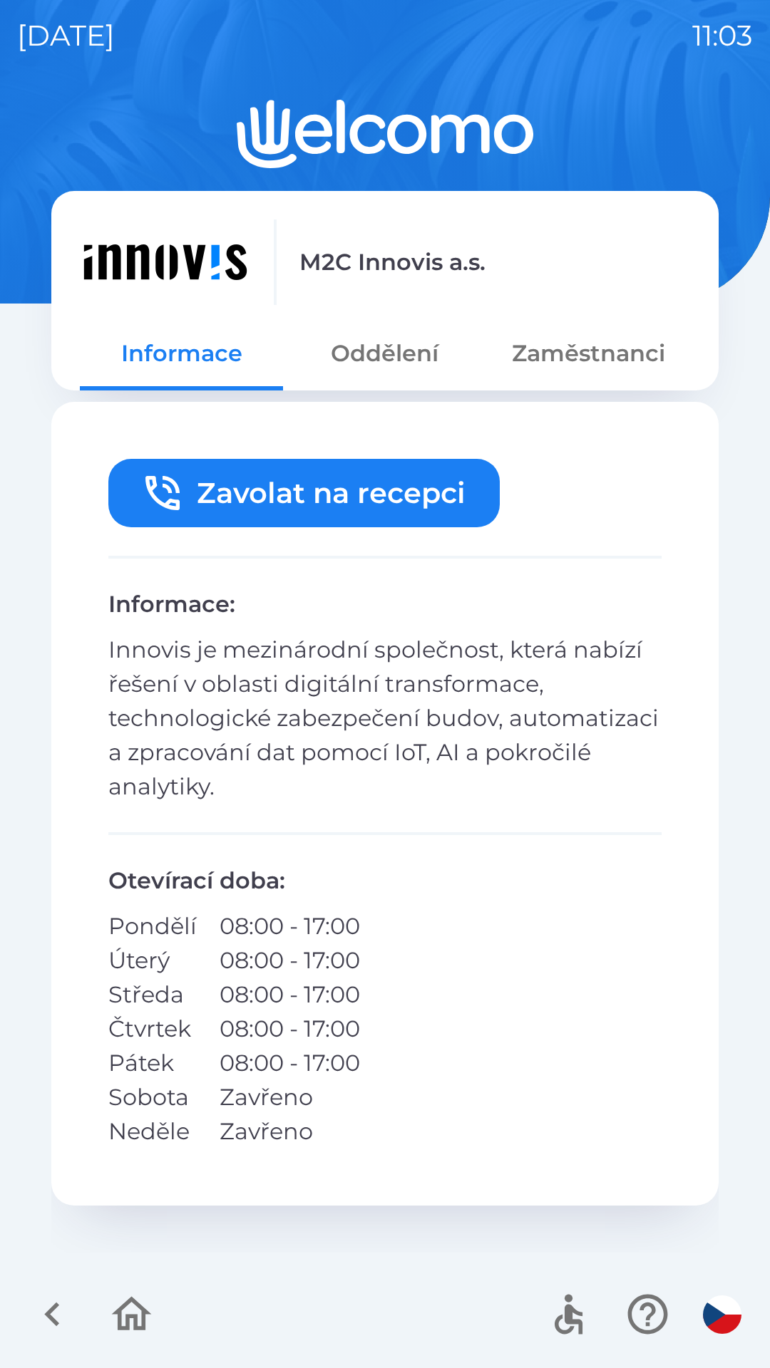
click at [376, 351] on button "Oddělení" at bounding box center [384, 353] width 203 height 51
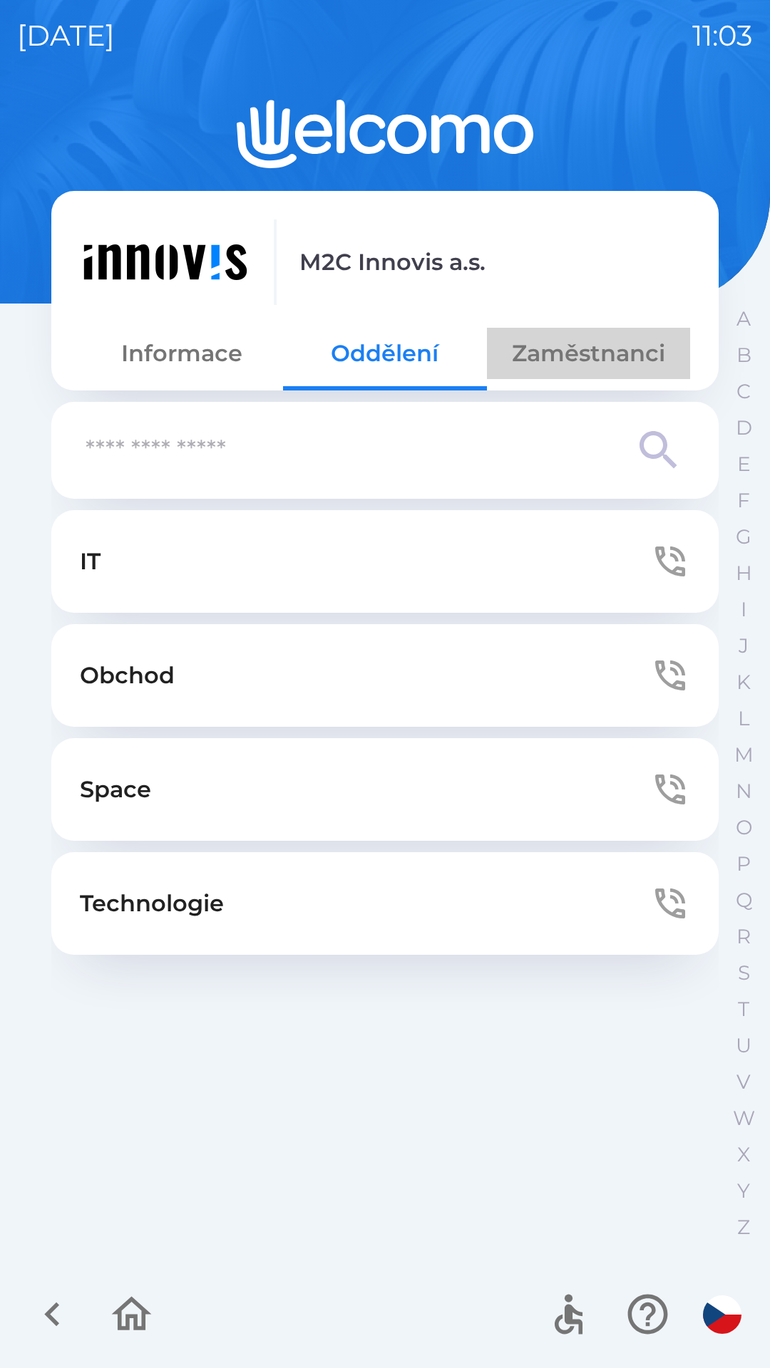
click at [537, 360] on button "Zaměstnanci" at bounding box center [588, 353] width 203 height 51
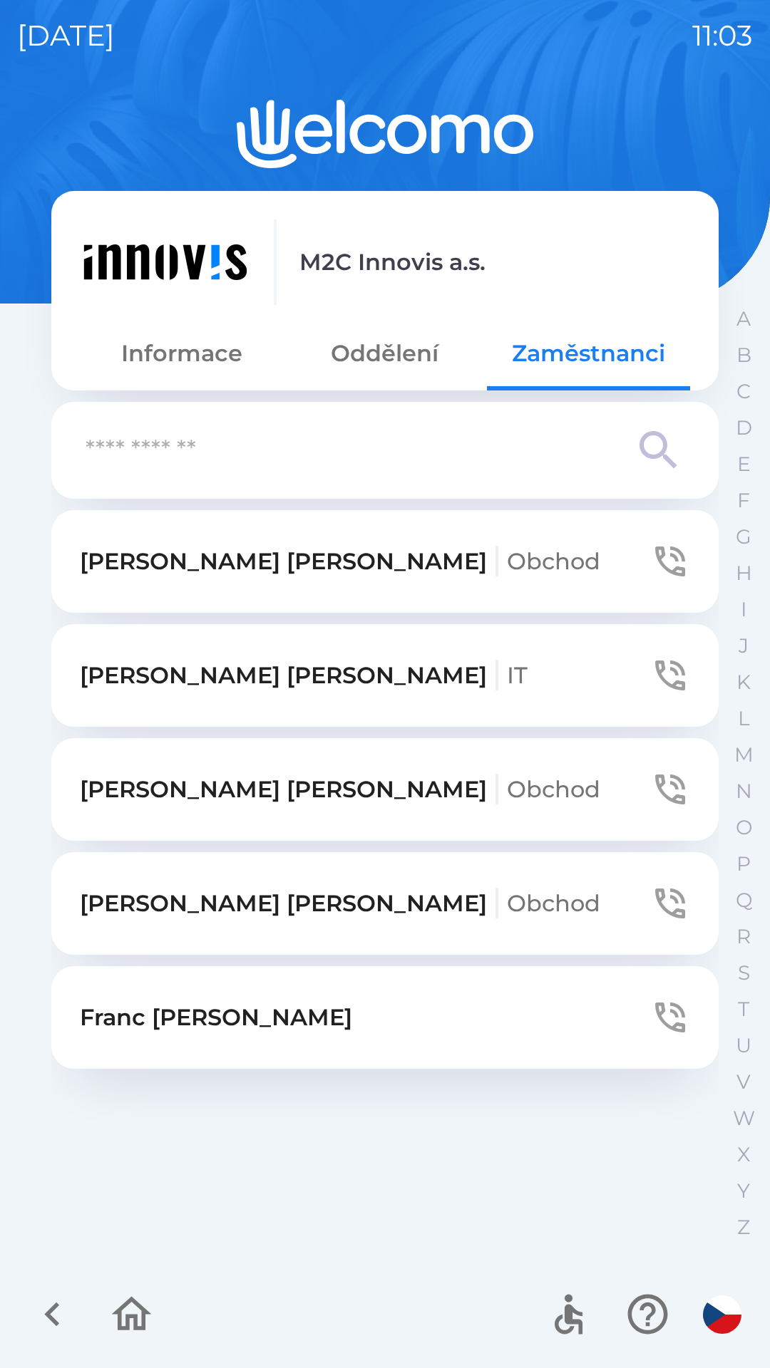
click at [341, 641] on button "[PERSON_NAME] IT" at bounding box center [384, 675] width 667 height 103
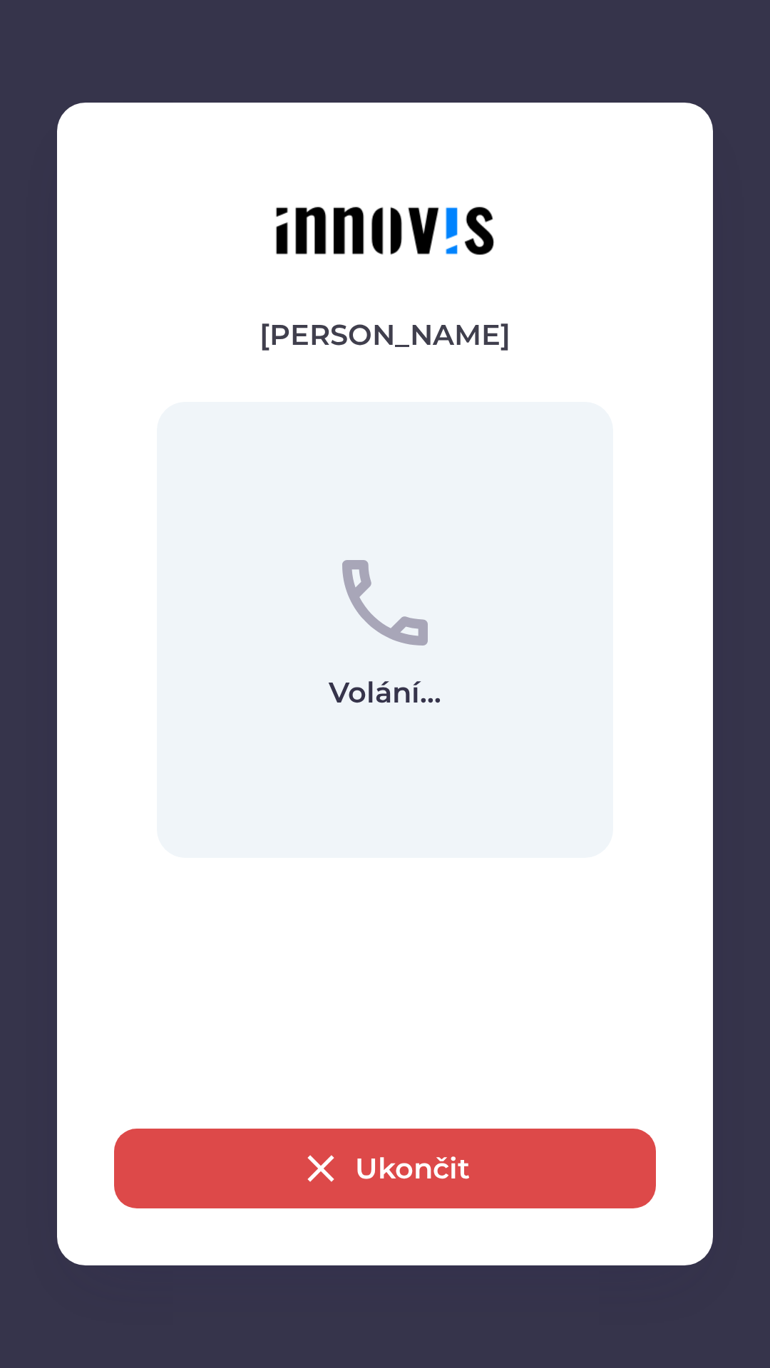
click at [204, 1187] on button "Ukončit" at bounding box center [385, 1169] width 542 height 80
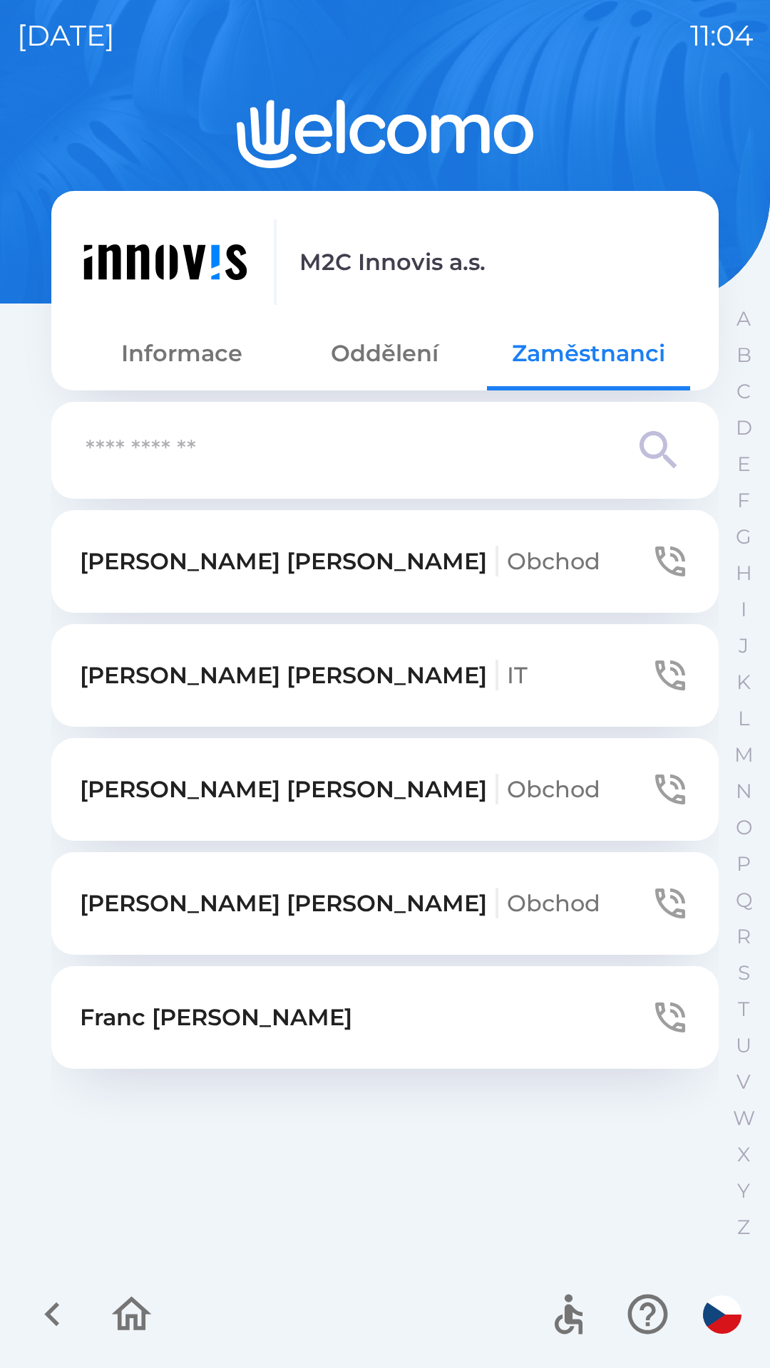
click at [160, 905] on p "[PERSON_NAME] Obchod" at bounding box center [340, 903] width 520 height 34
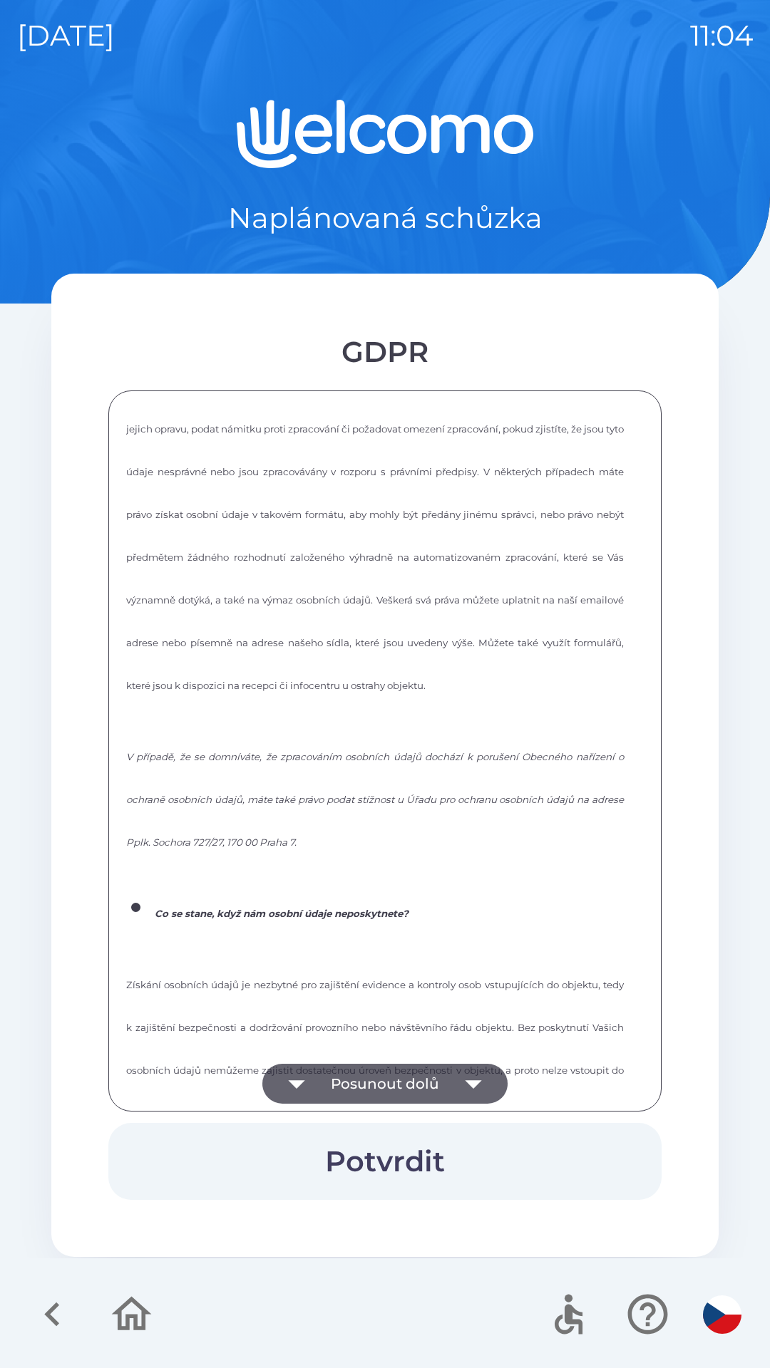
scroll to position [1922, 0]
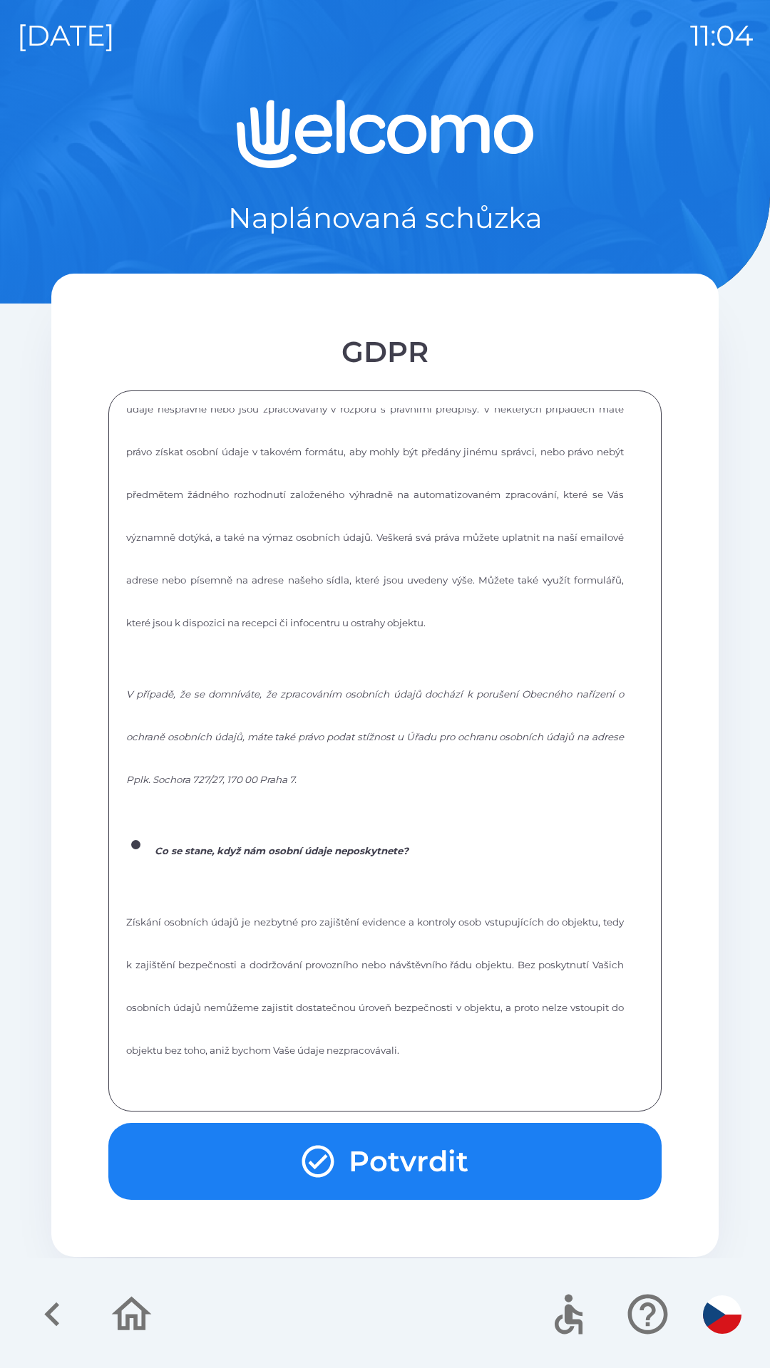
click at [421, 1134] on button "Potvrdit" at bounding box center [384, 1161] width 553 height 77
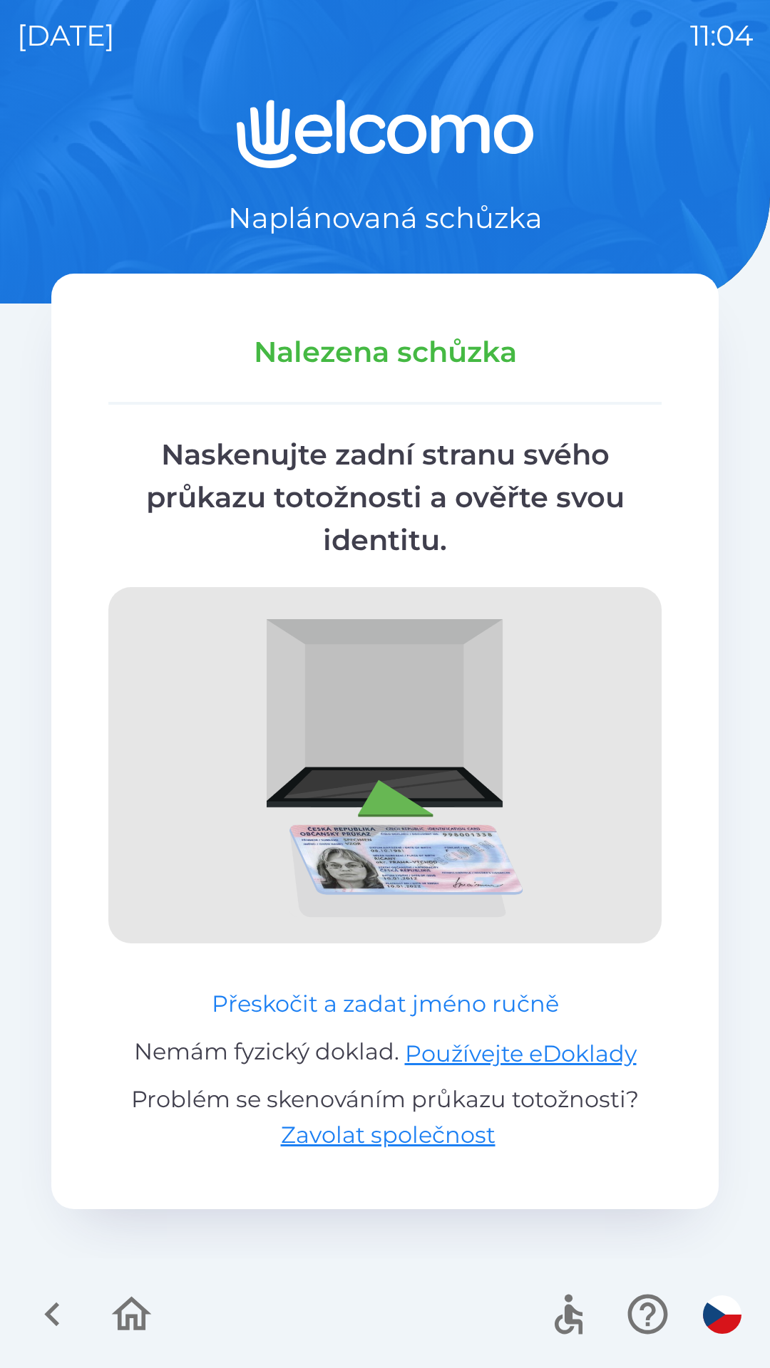
click at [232, 992] on button "Přeskočit a zadat jméno ručně" at bounding box center [385, 1004] width 358 height 34
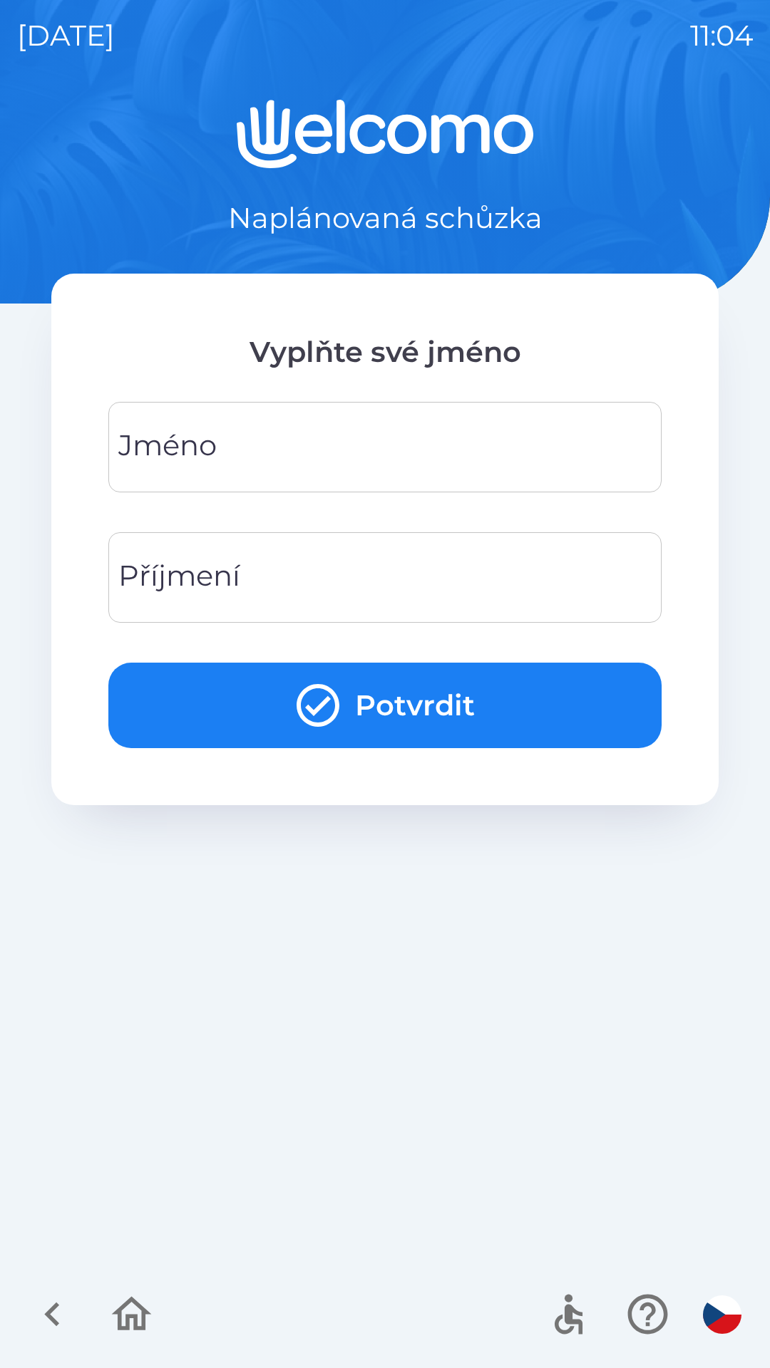
click at [377, 449] on input "Jméno" at bounding box center [384, 447] width 519 height 56
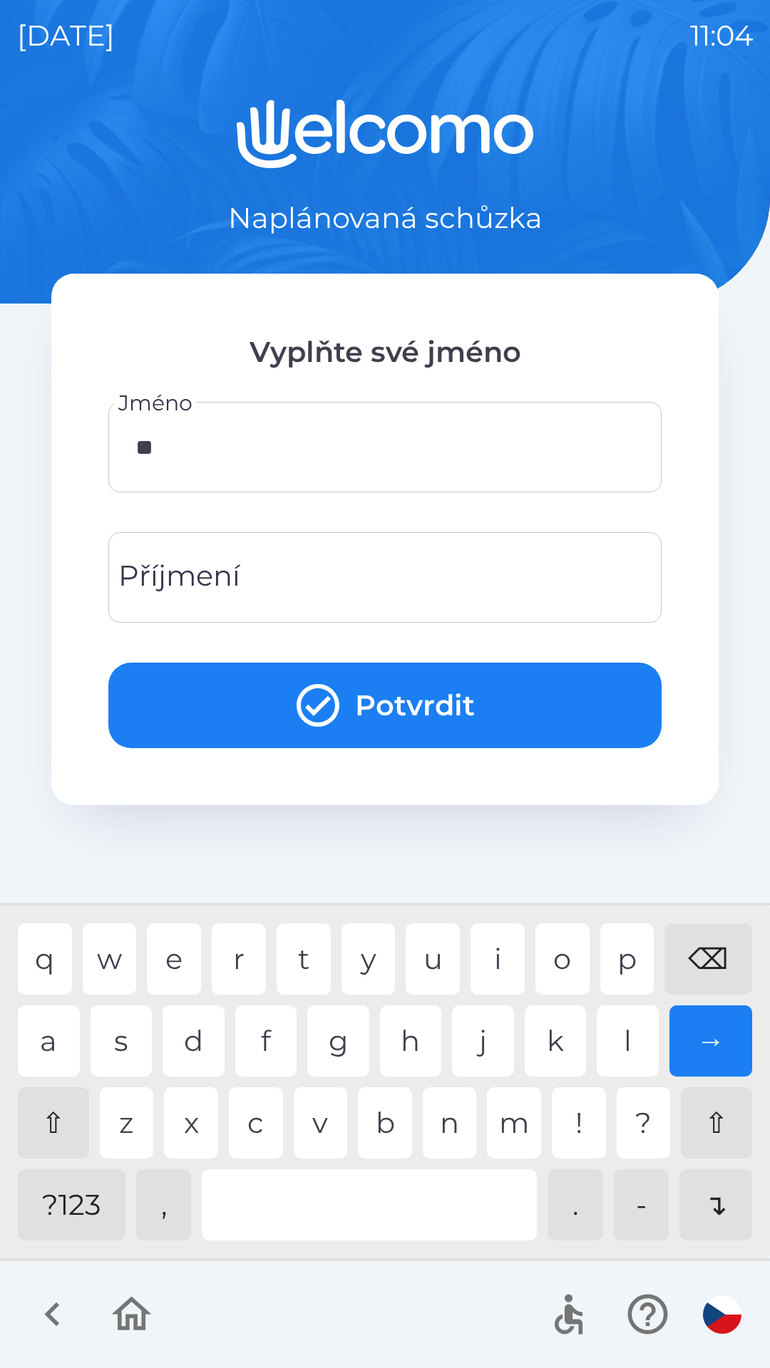
type input "***"
click at [187, 958] on div "e" at bounding box center [174, 958] width 54 height 71
click at [375, 569] on input "Příjmení" at bounding box center [384, 577] width 519 height 56
type input "***"
click at [181, 958] on div "e" at bounding box center [174, 958] width 54 height 71
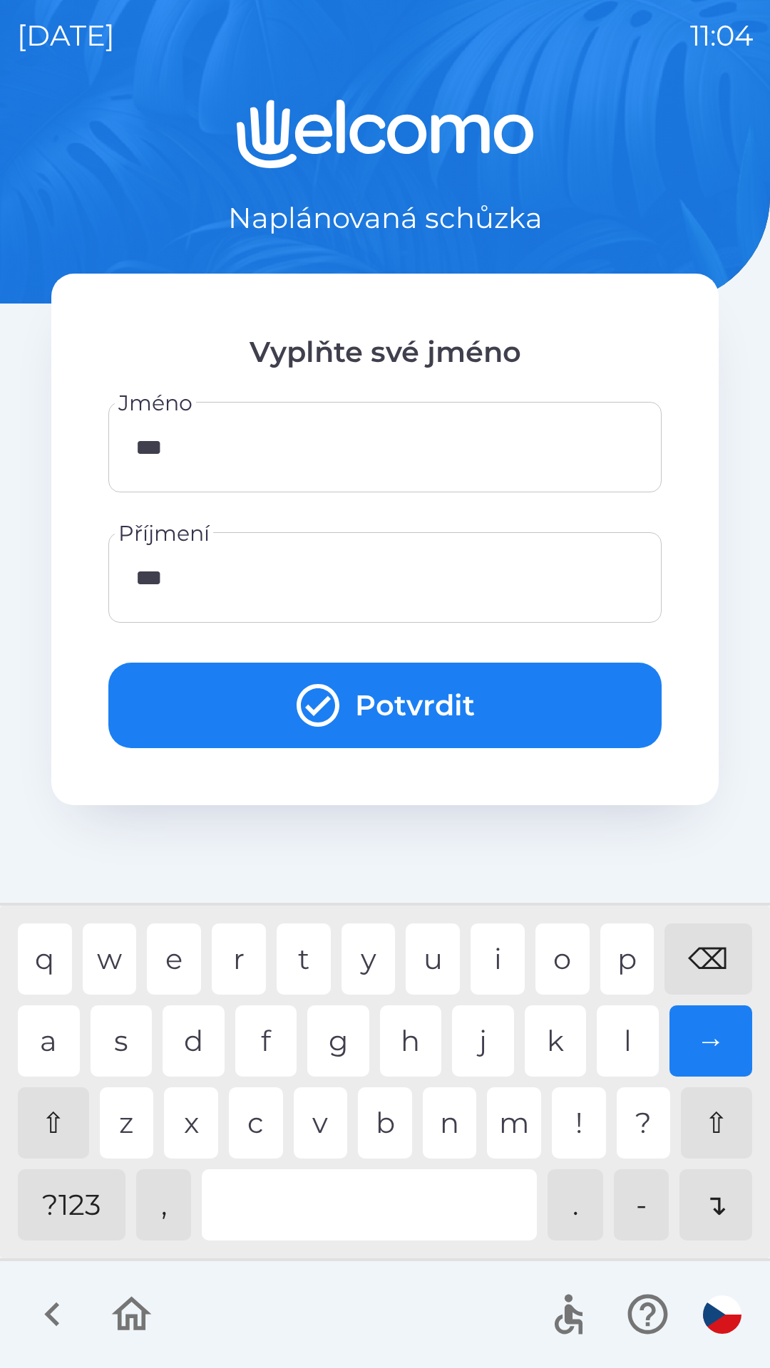
click at [404, 702] on button "Potvrdit" at bounding box center [384, 706] width 553 height 86
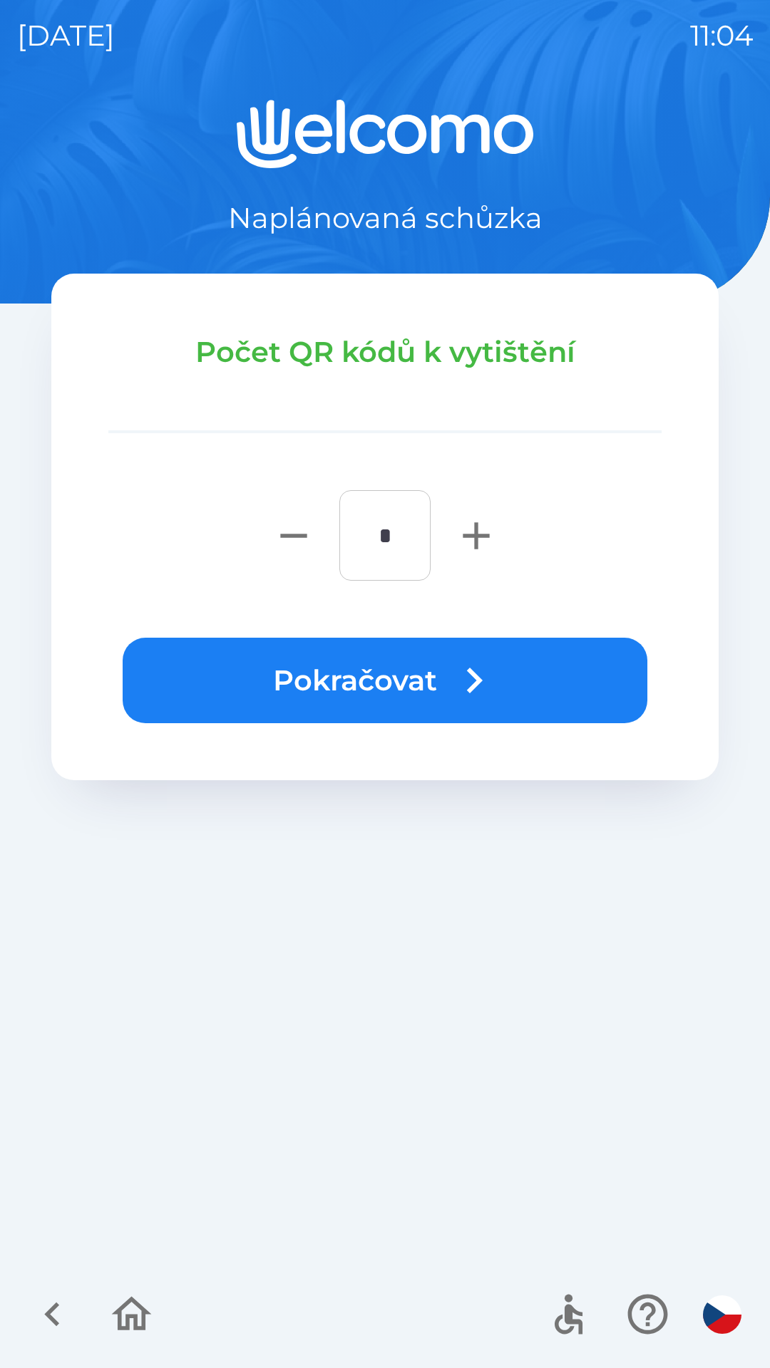
click at [244, 683] on button "Pokračovat" at bounding box center [385, 681] width 524 height 86
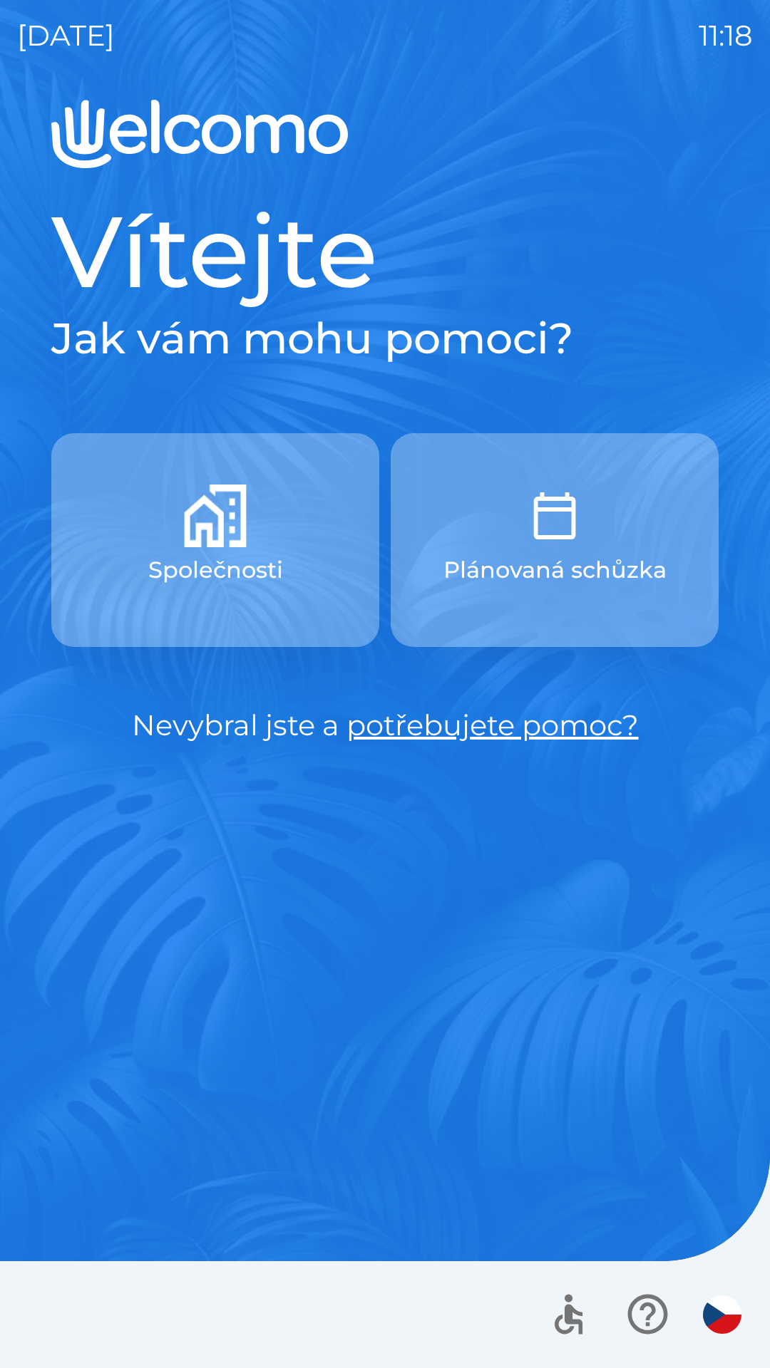
click at [559, 532] on img "button" at bounding box center [554, 516] width 63 height 63
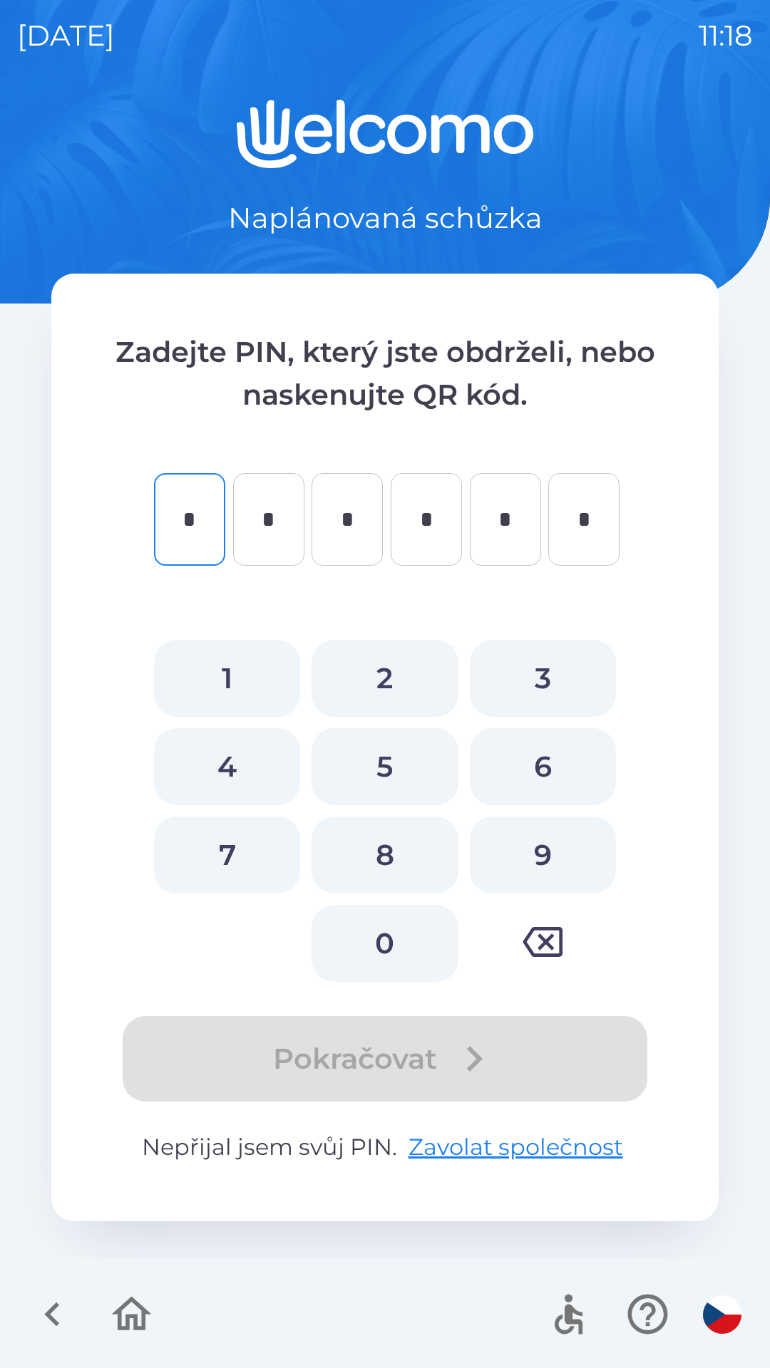
click at [71, 1297] on icon "button" at bounding box center [53, 1314] width 48 height 48
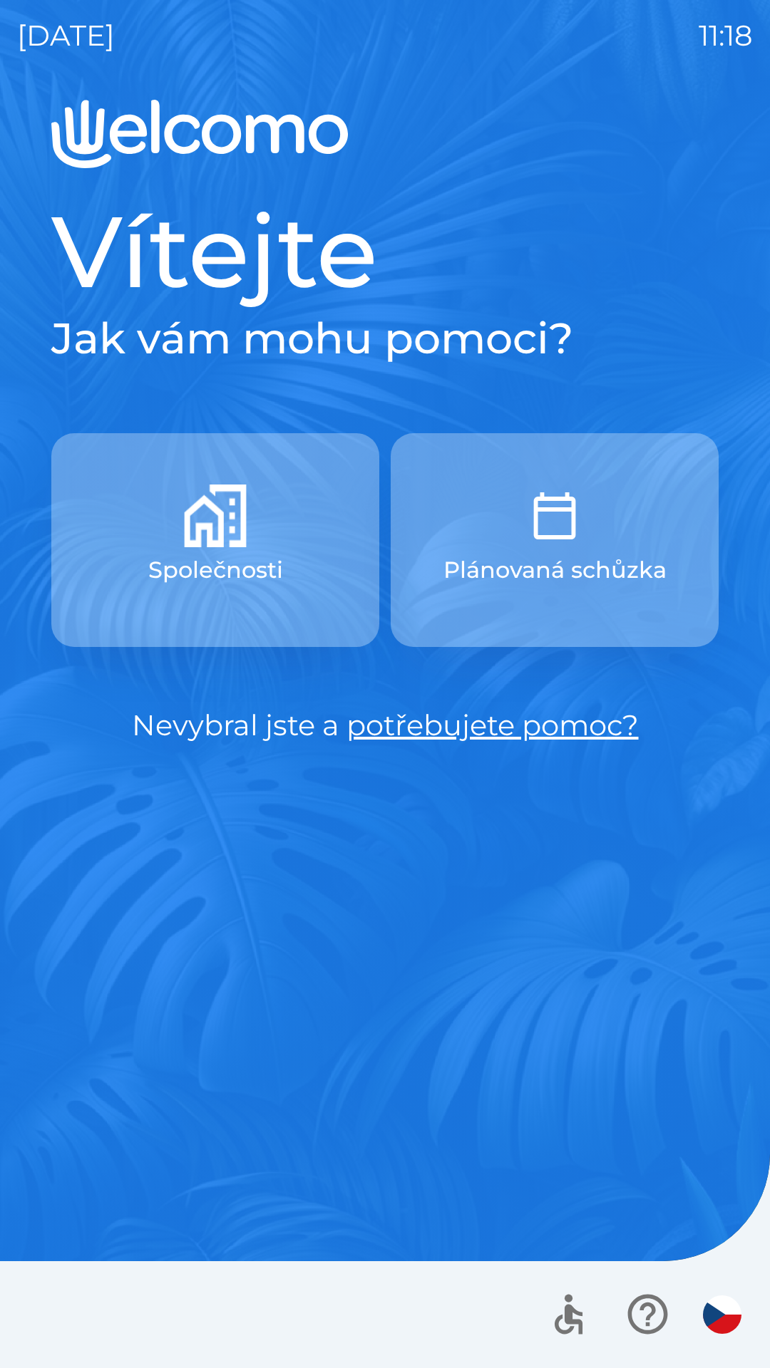
click at [299, 609] on button "Společnosti" at bounding box center [215, 540] width 328 height 214
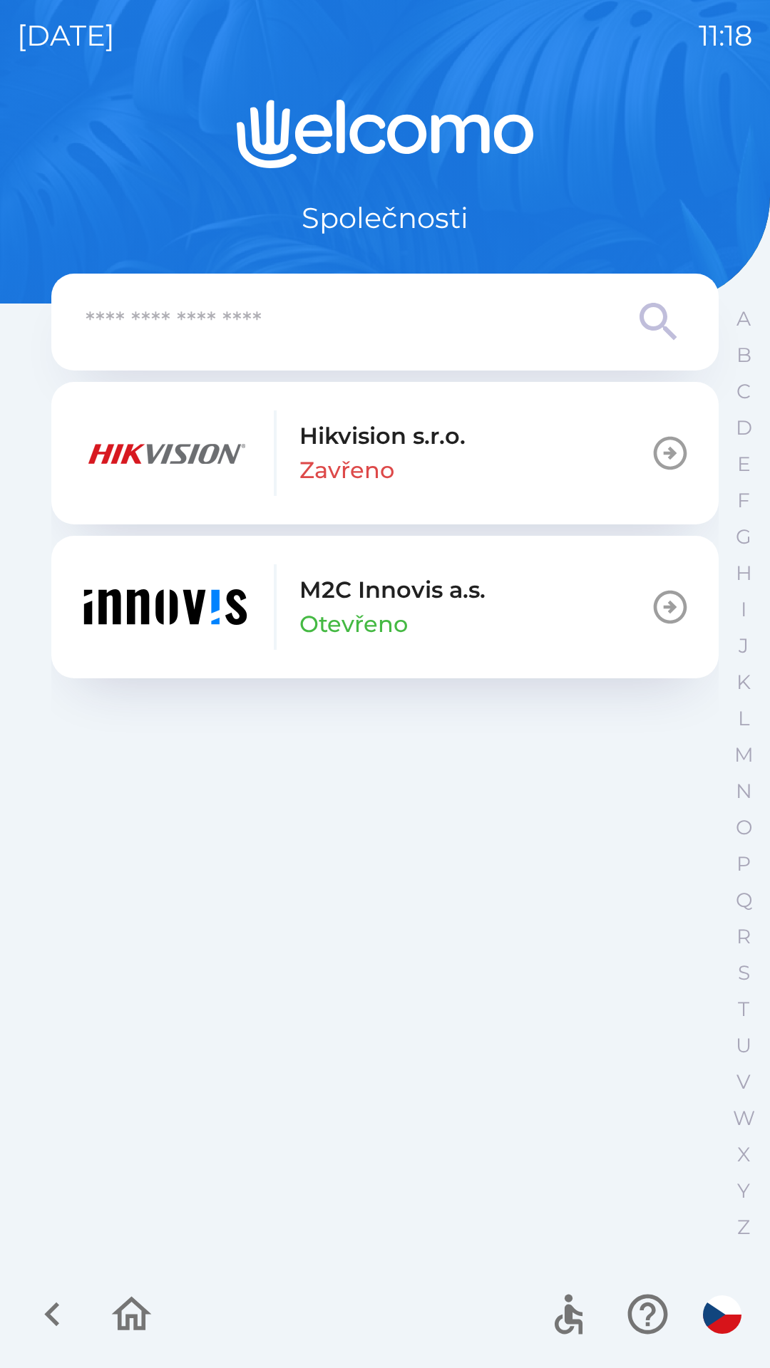
click at [549, 622] on button "M2C Innovis a.s. Otevřeno" at bounding box center [384, 607] width 667 height 143
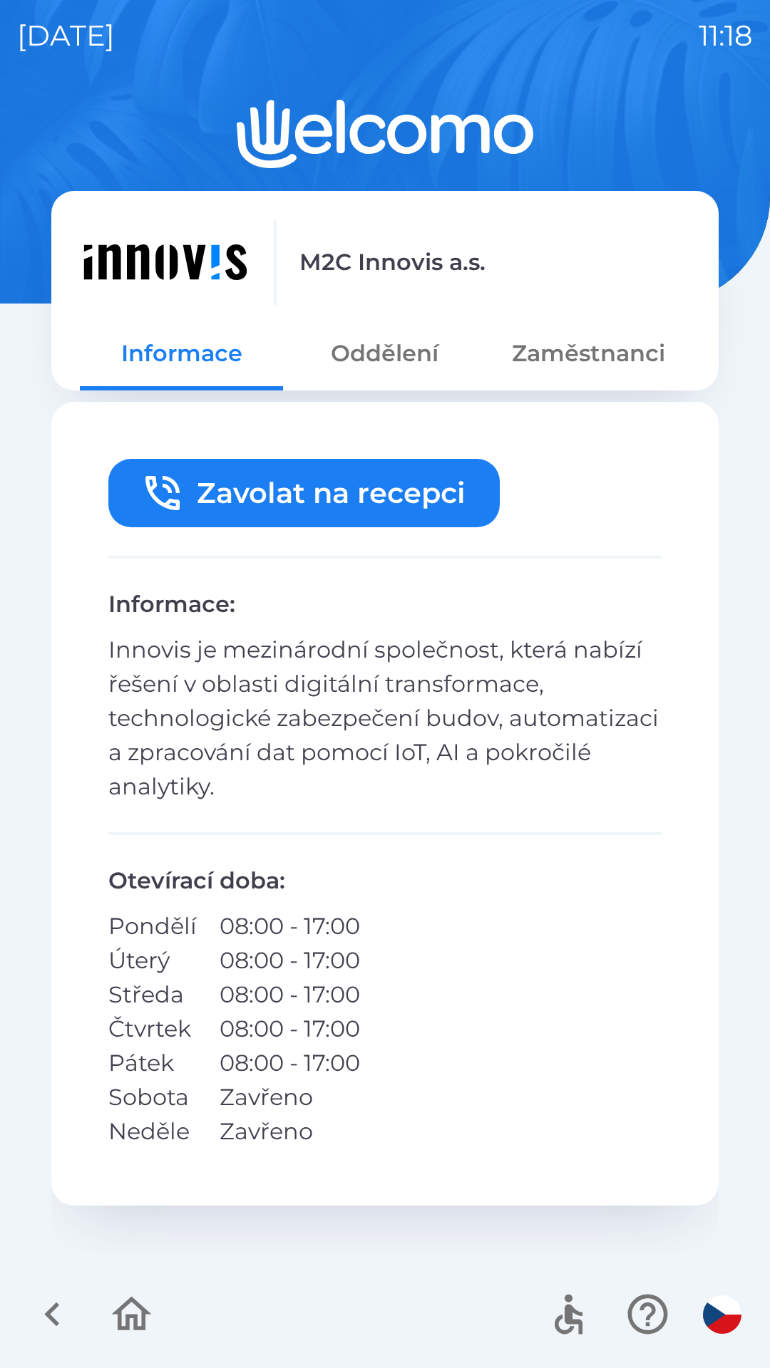
click at [370, 351] on button "Oddělení" at bounding box center [384, 353] width 203 height 51
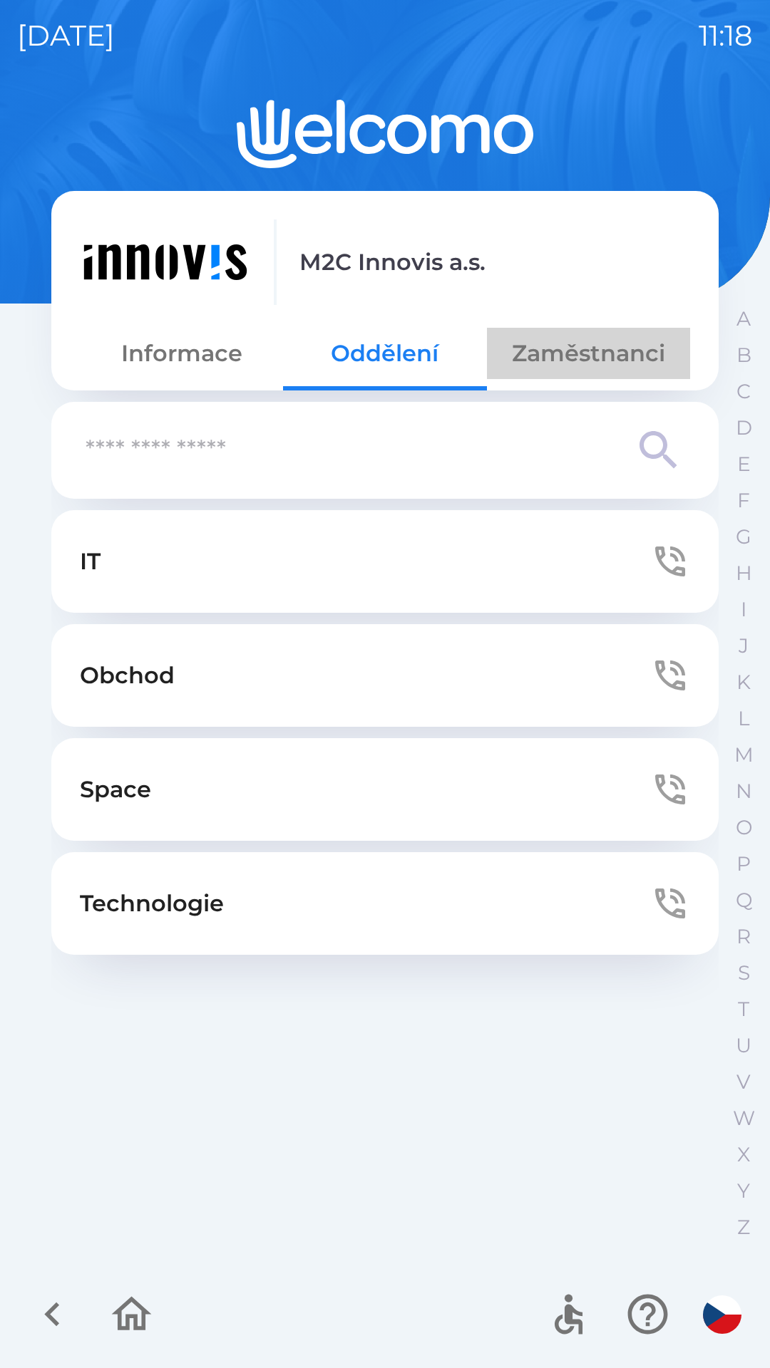
click at [591, 347] on button "Zaměstnanci" at bounding box center [588, 353] width 203 height 51
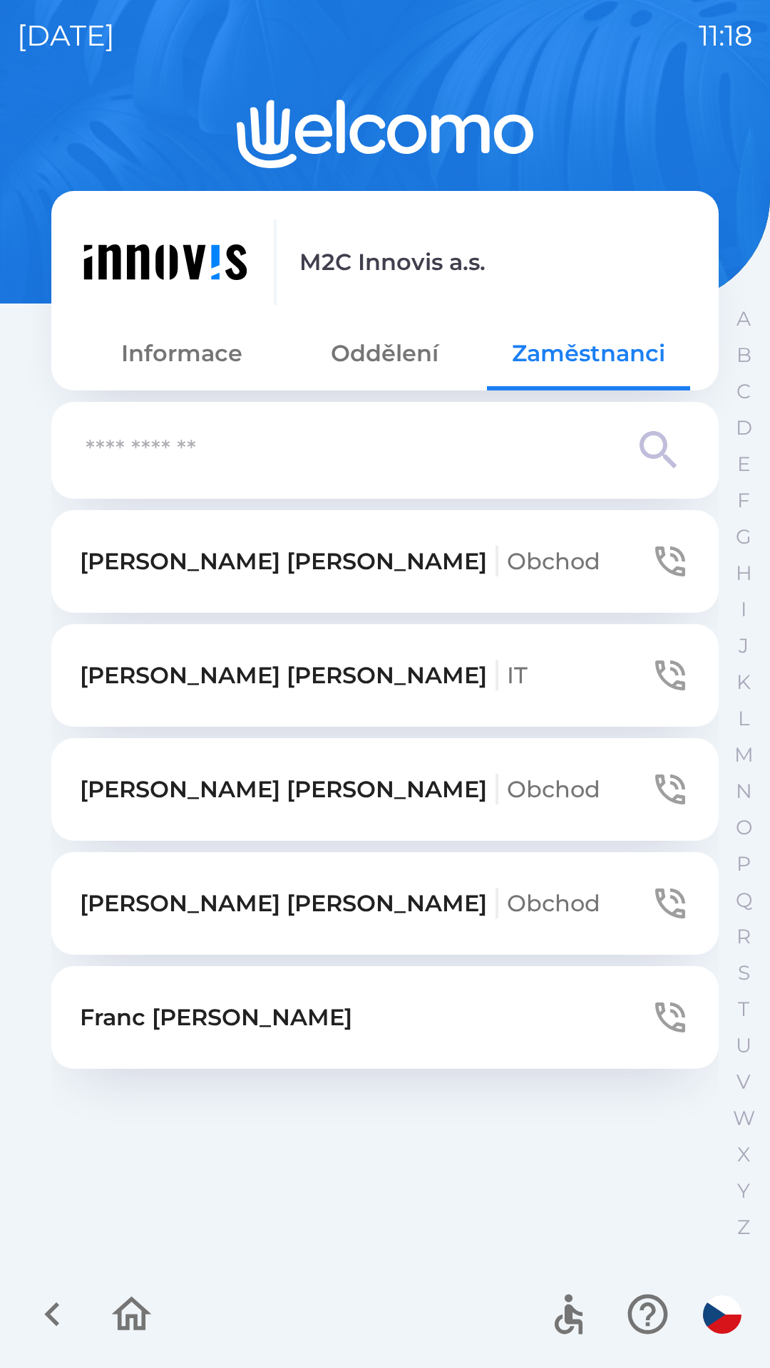
click at [435, 901] on button "[PERSON_NAME] Obchod" at bounding box center [384, 903] width 667 height 103
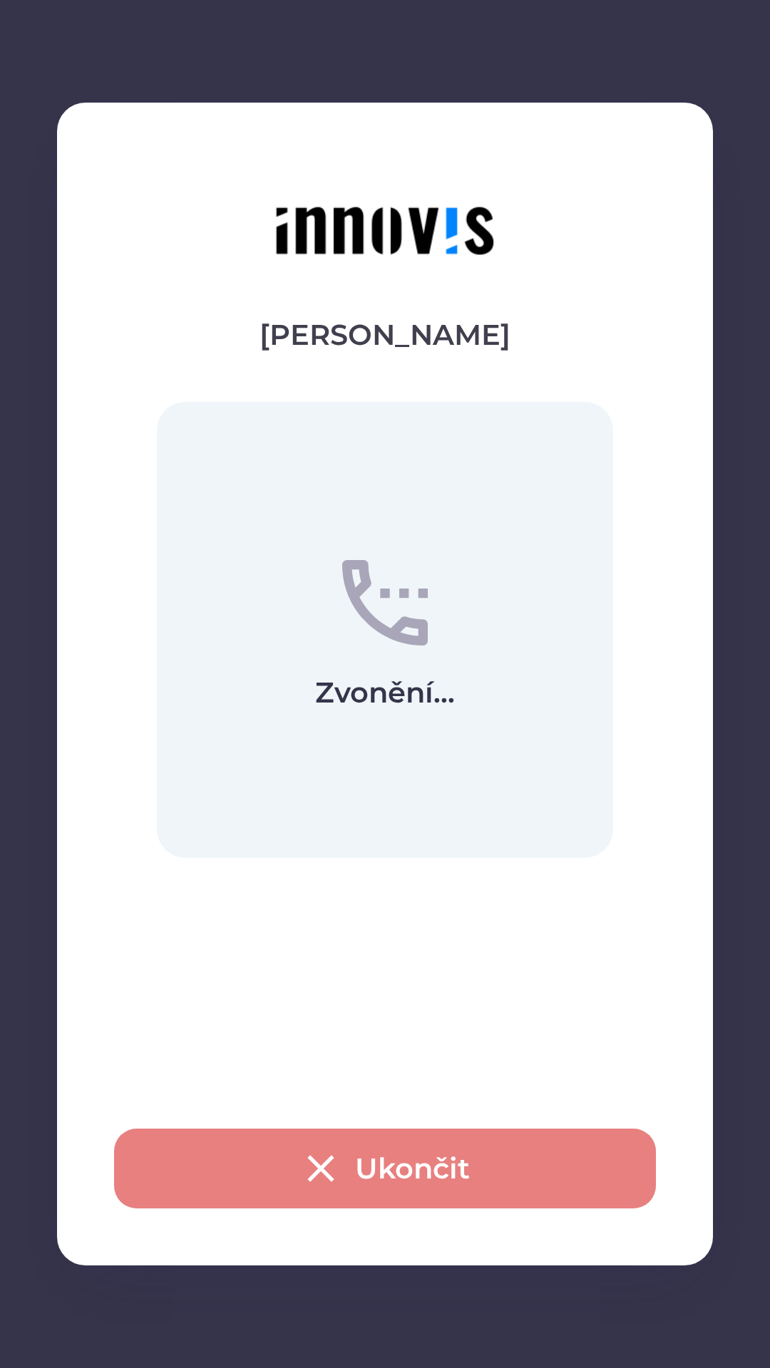
click at [458, 1181] on button "Ukončit" at bounding box center [385, 1169] width 542 height 80
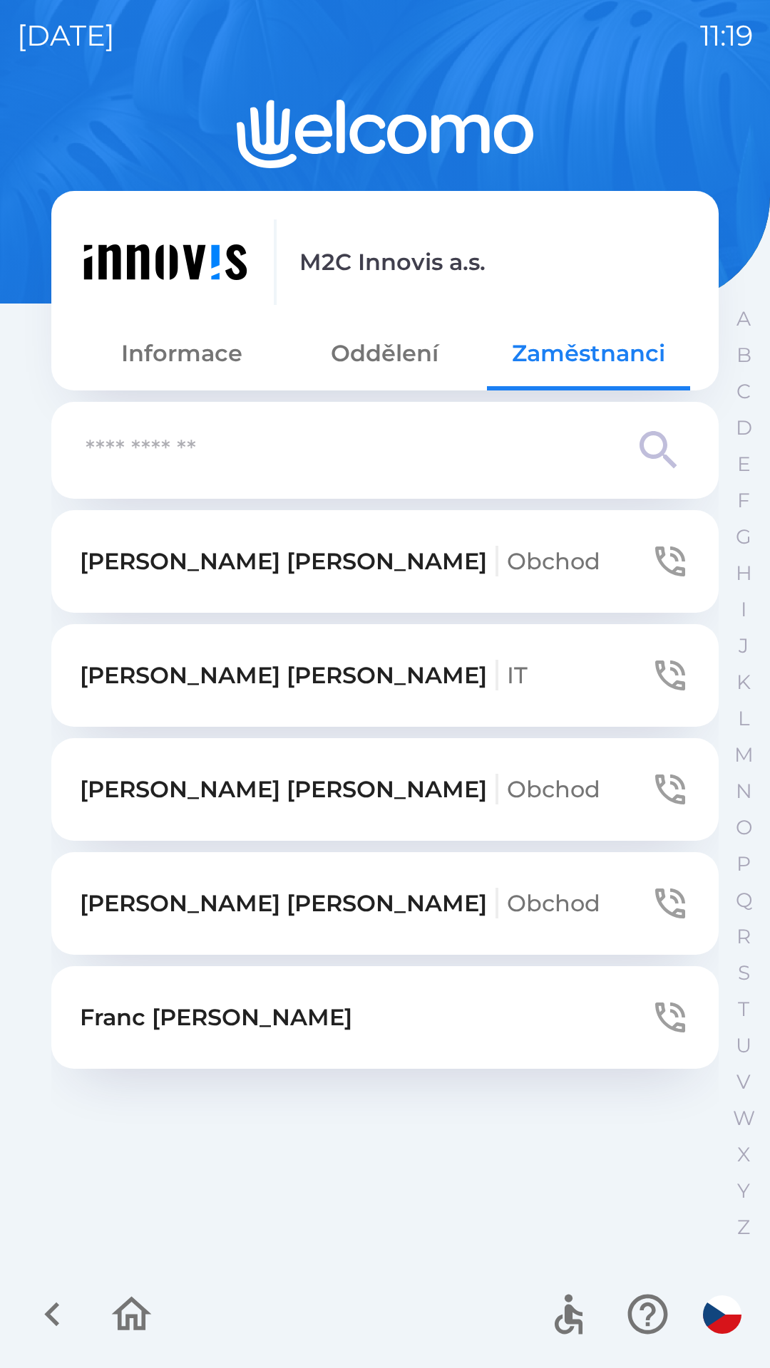
click at [74, 1309] on icon "button" at bounding box center [53, 1314] width 48 height 48
